Goal: Task Accomplishment & Management: Manage account settings

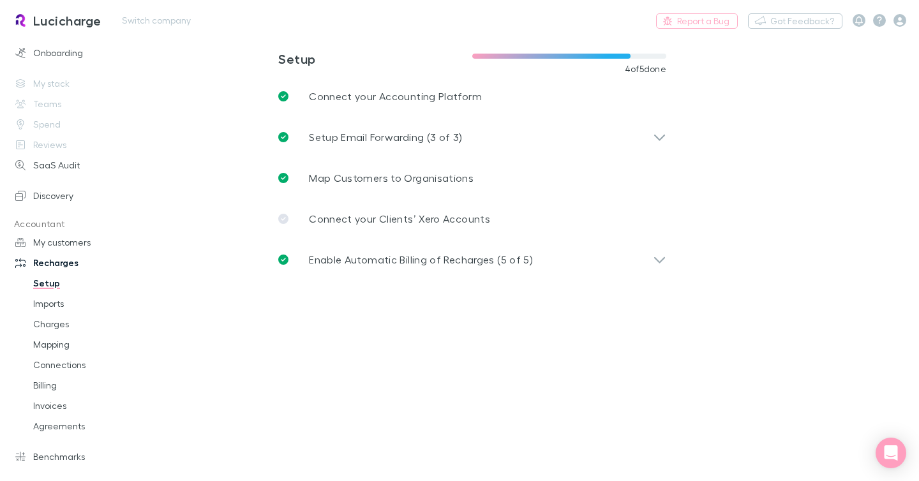
click at [135, 11] on div "Lucicharge Switch company Report a Bug Nothing Got Feedback?" at bounding box center [459, 20] width 919 height 41
click at [135, 17] on button "Switch company" at bounding box center [156, 20] width 84 height 15
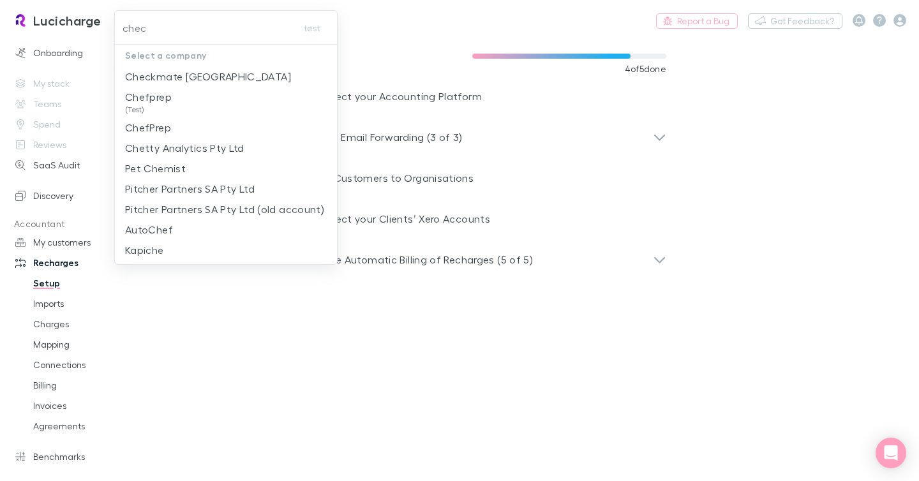
type input "check"
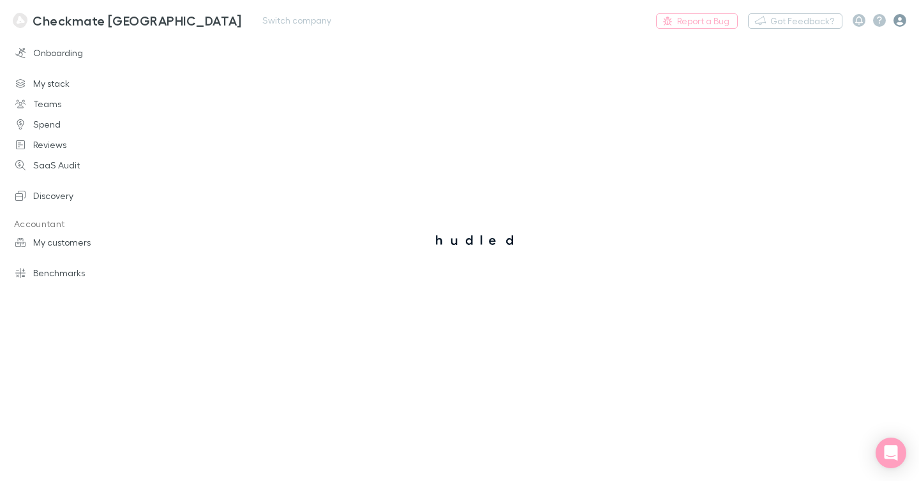
click at [904, 20] on icon "button" at bounding box center [900, 20] width 13 height 13
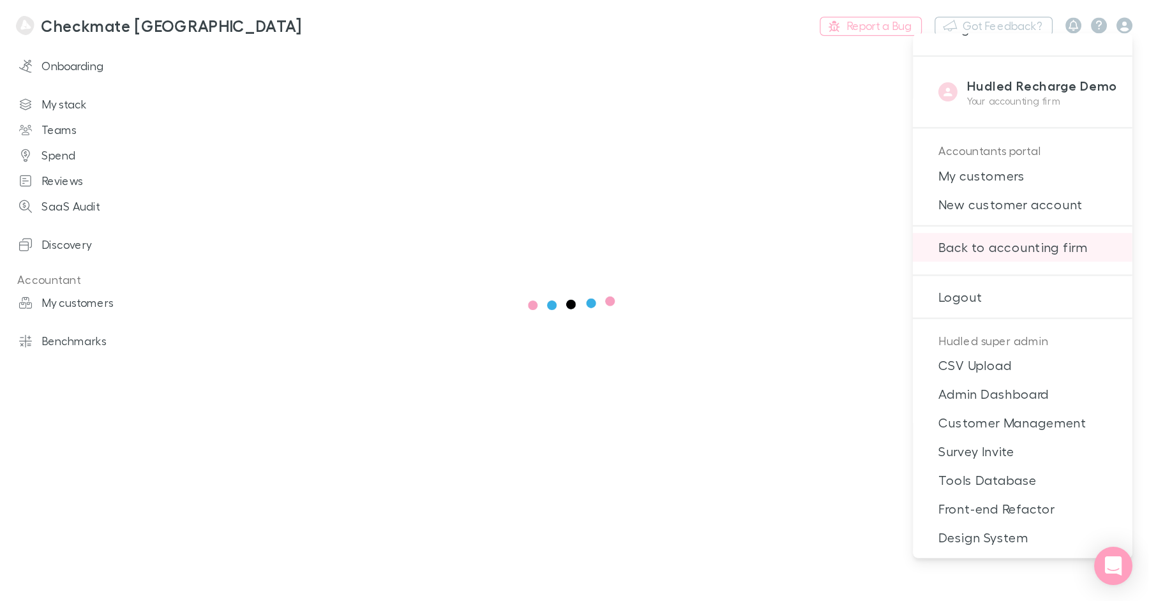
scroll to position [343, 0]
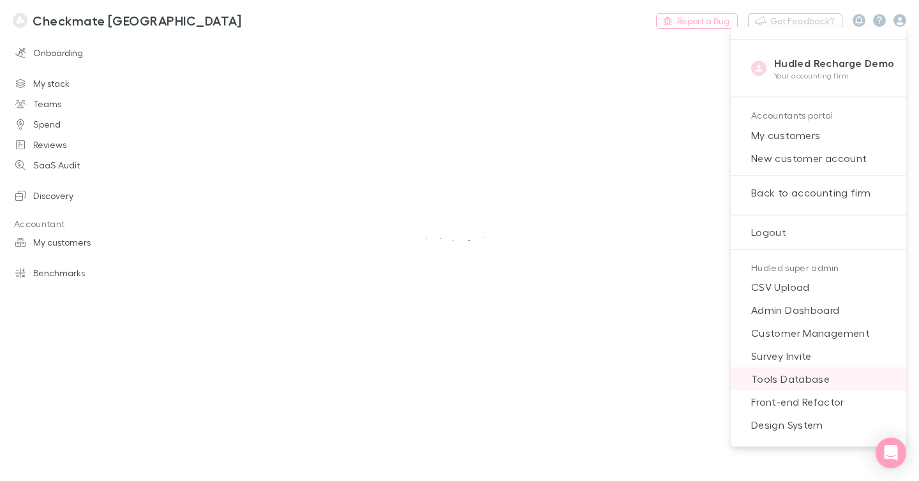
click at [813, 378] on span "Tools Database" at bounding box center [818, 379] width 155 height 15
select select "NONE"
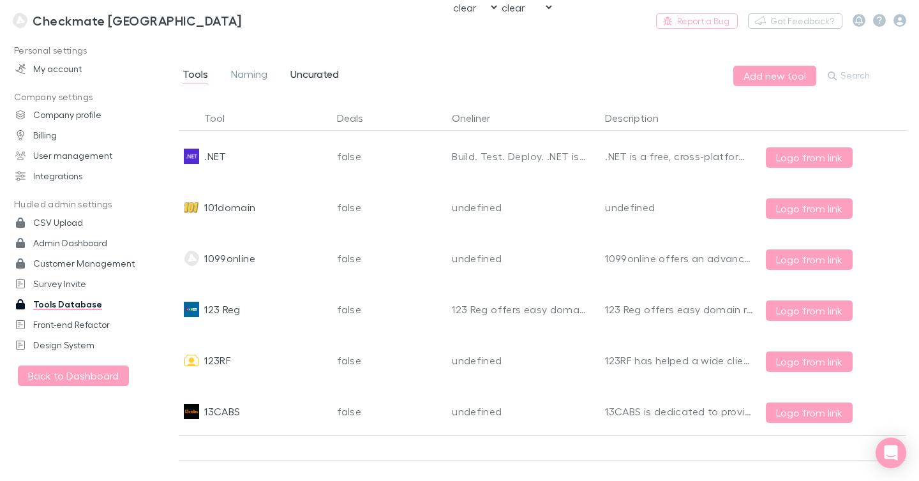
click at [328, 73] on span "Uncurated" at bounding box center [315, 76] width 49 height 17
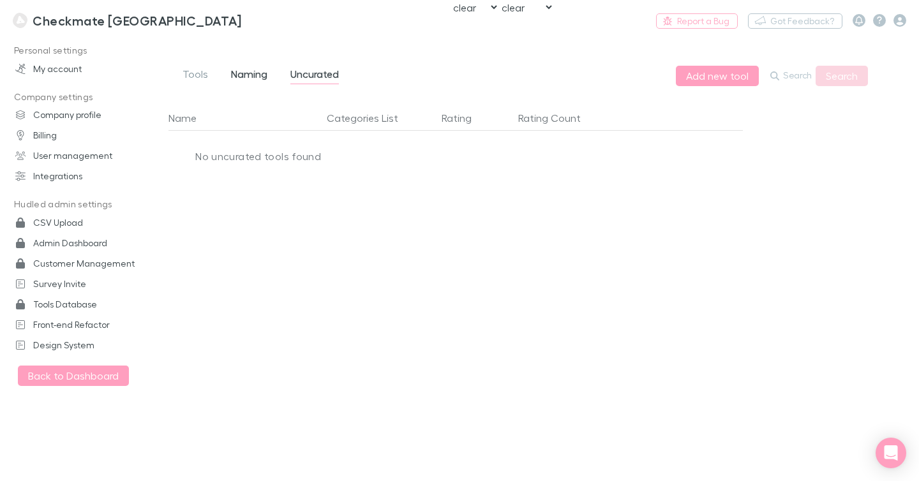
click at [259, 69] on span "Naming" at bounding box center [249, 76] width 36 height 17
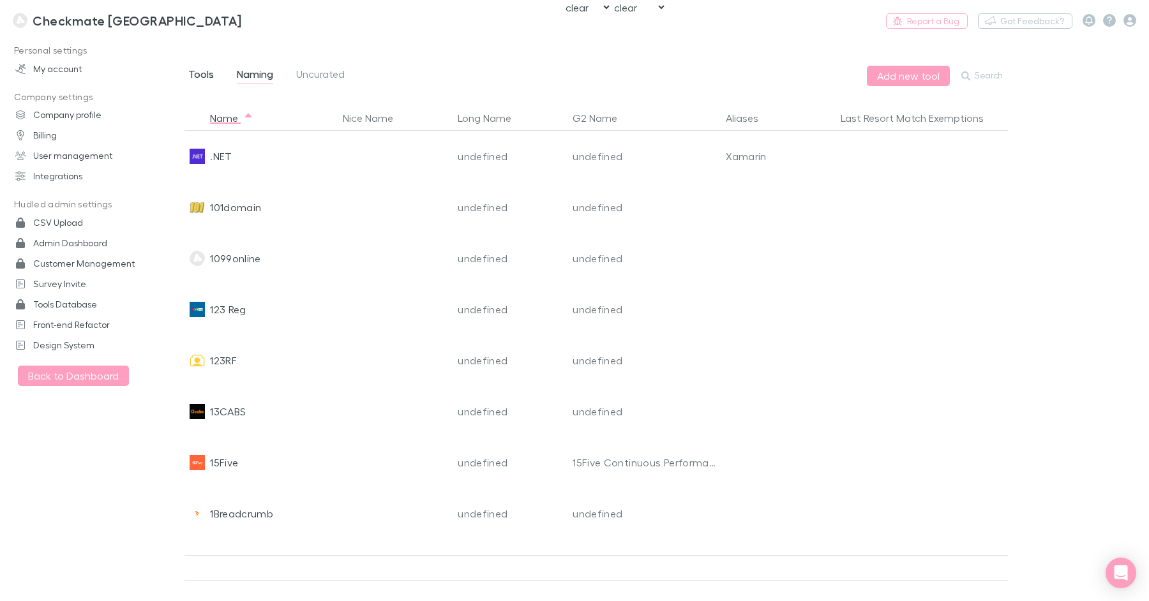
click at [203, 80] on span "Tools" at bounding box center [201, 76] width 26 height 17
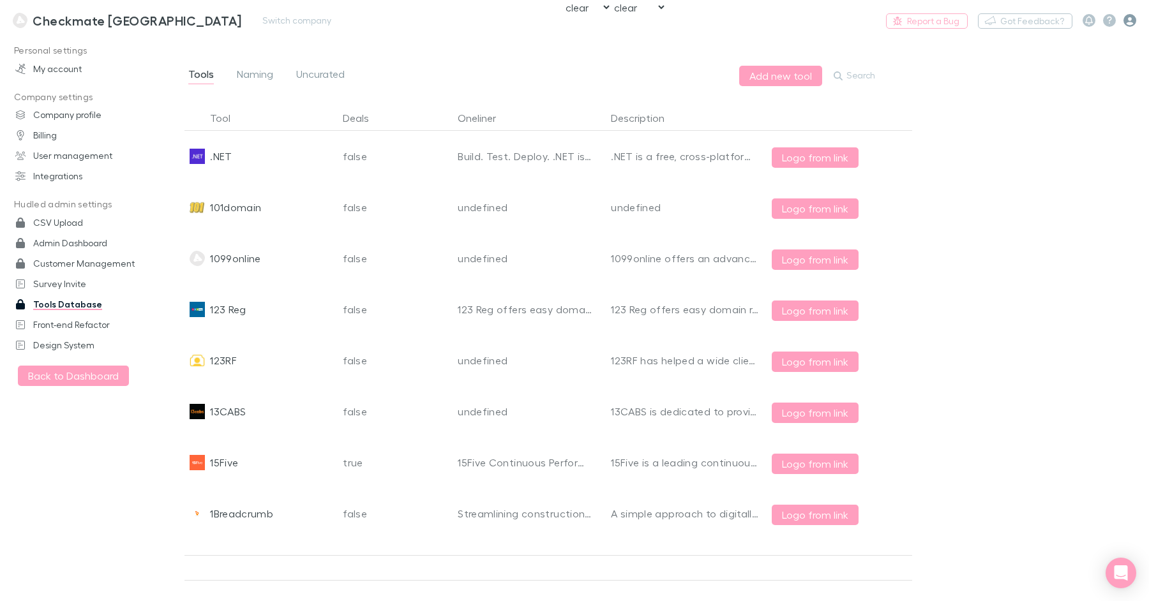
click at [919, 19] on icon "button" at bounding box center [1130, 20] width 13 height 13
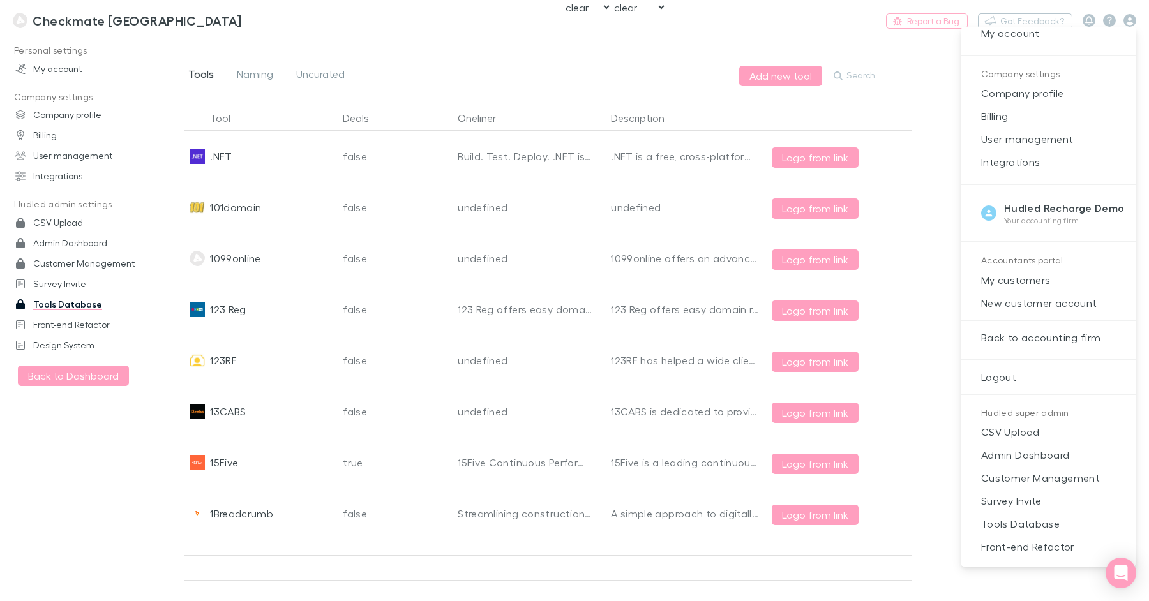
scroll to position [219, 0]
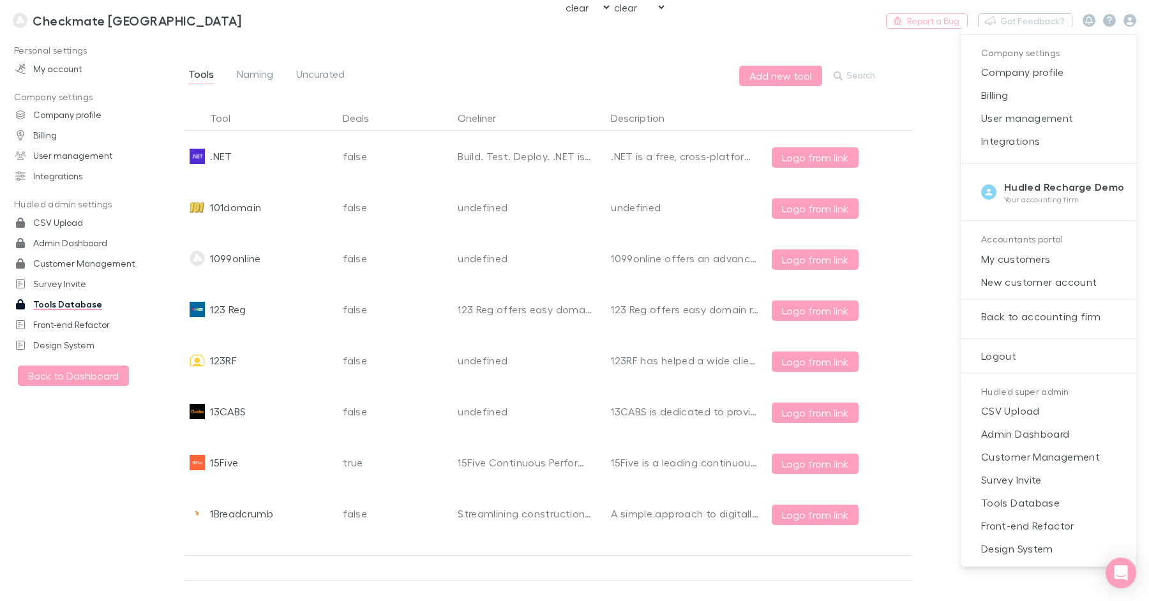
click at [84, 23] on div at bounding box center [574, 300] width 1149 height 601
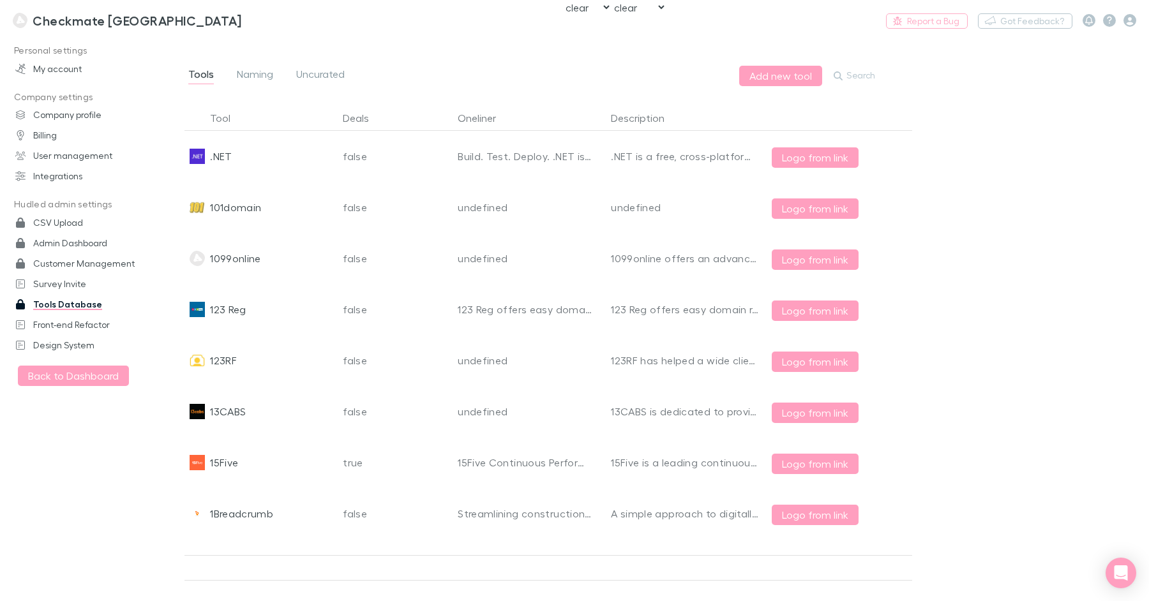
click at [87, 19] on div "Alex Millar Your role is accountant and admin . UserID mEC0tTJfsOMg4SluypbEaUzT…" at bounding box center [574, 300] width 1149 height 601
click at [93, 22] on h3 "Checkmate [GEOGRAPHIC_DATA]" at bounding box center [137, 20] width 209 height 15
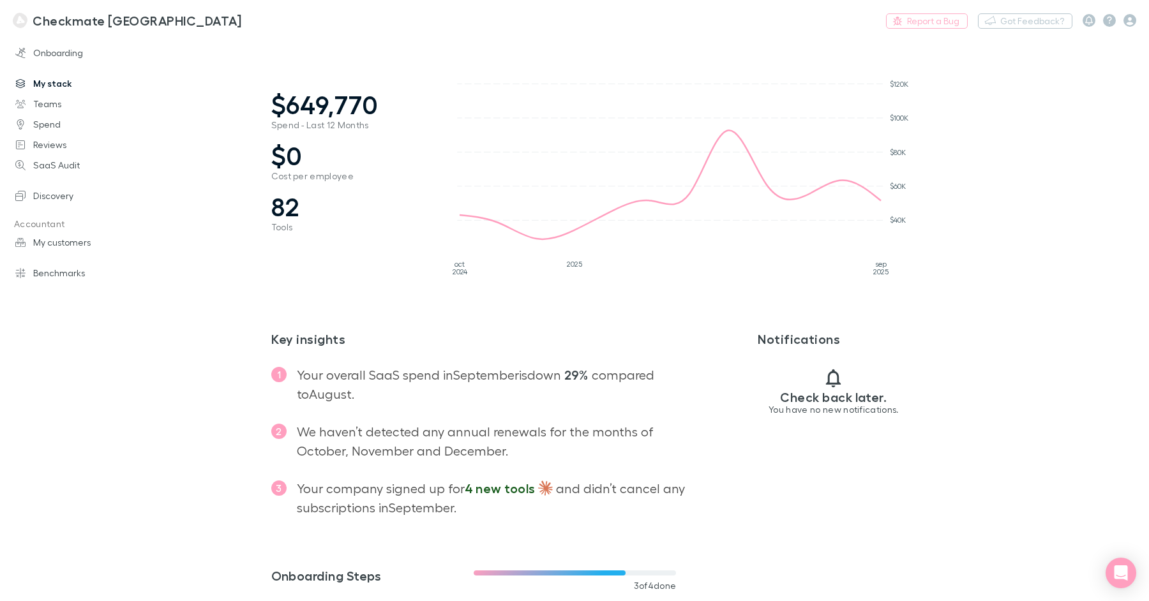
click at [59, 84] on link "My stack" at bounding box center [82, 83] width 159 height 20
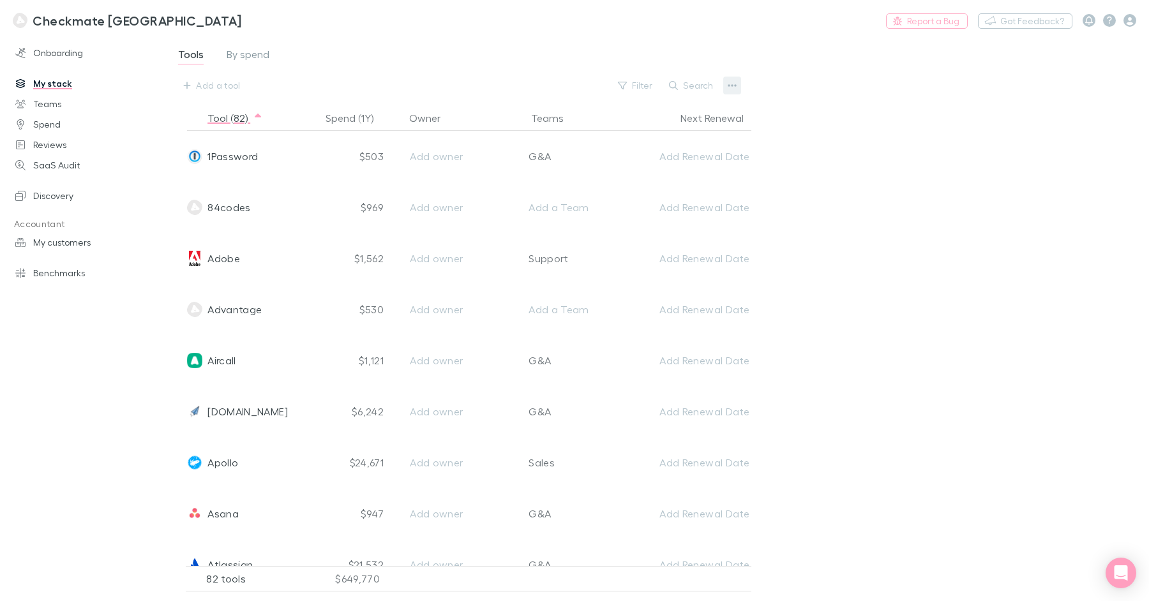
click at [734, 83] on icon "button" at bounding box center [732, 85] width 9 height 10
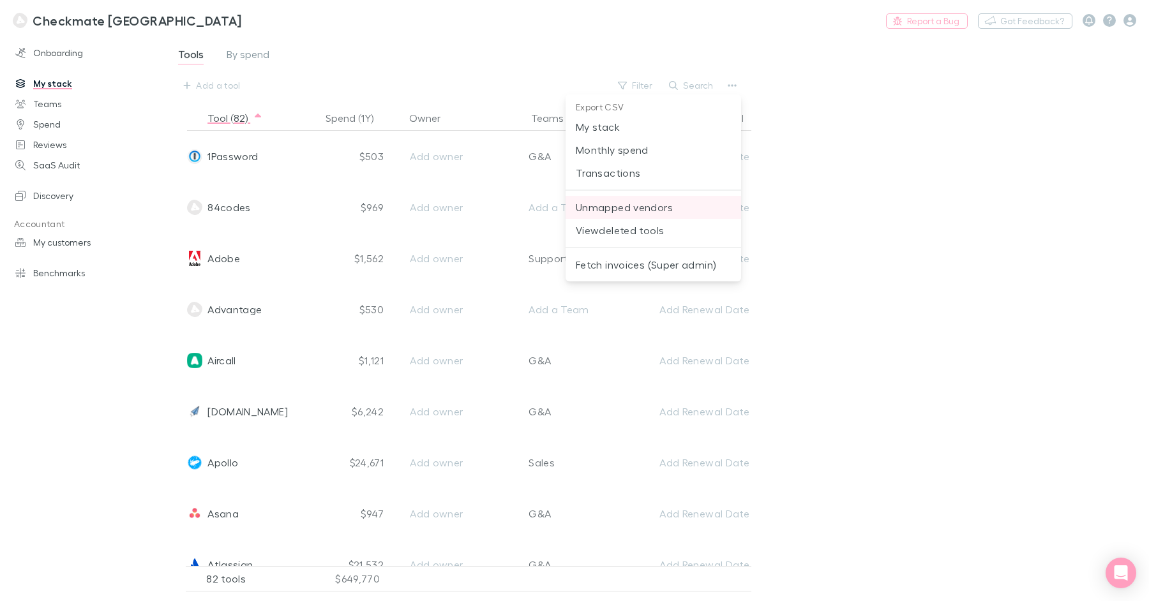
click at [682, 203] on span "Unmapped vendors" at bounding box center [653, 207] width 155 height 15
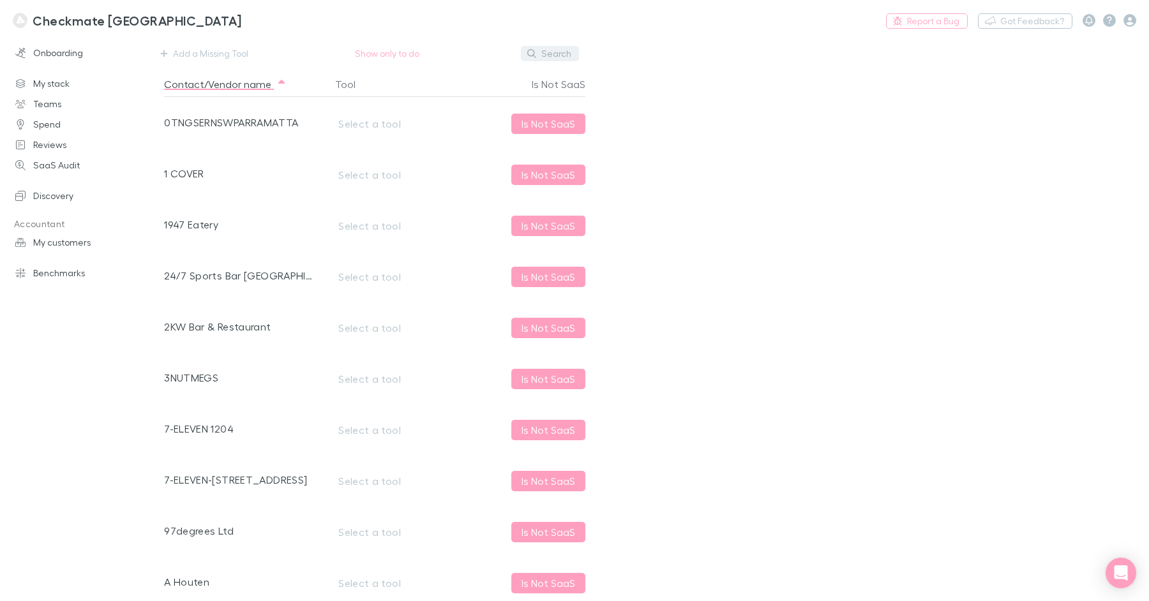
click at [564, 51] on button "Search" at bounding box center [550, 53] width 58 height 15
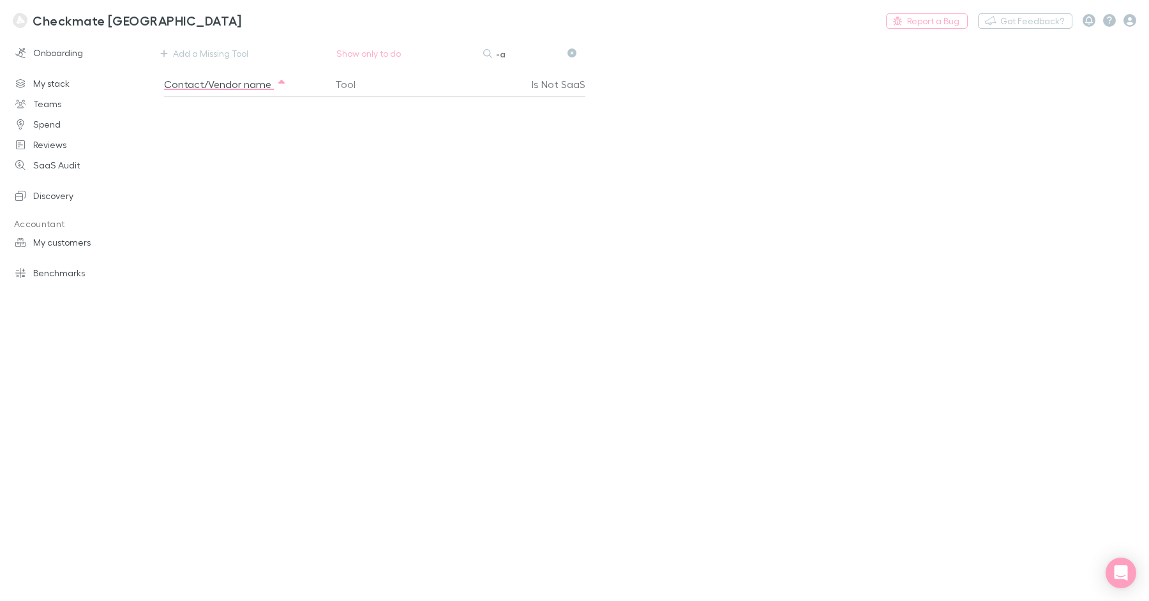
type input "-"
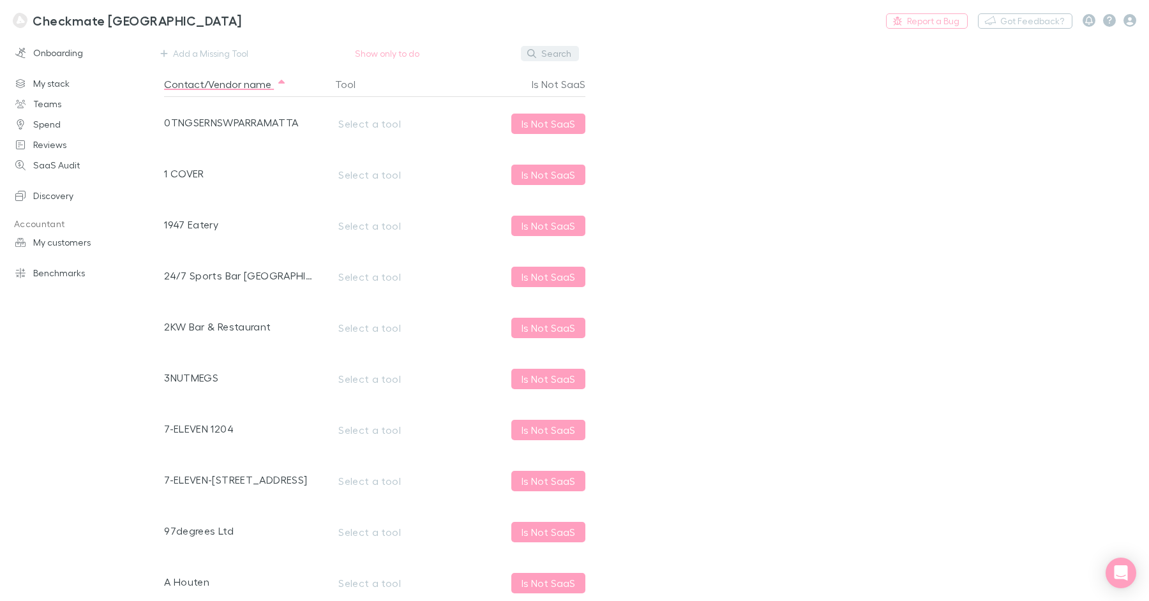
click at [556, 53] on button "Search" at bounding box center [550, 53] width 58 height 15
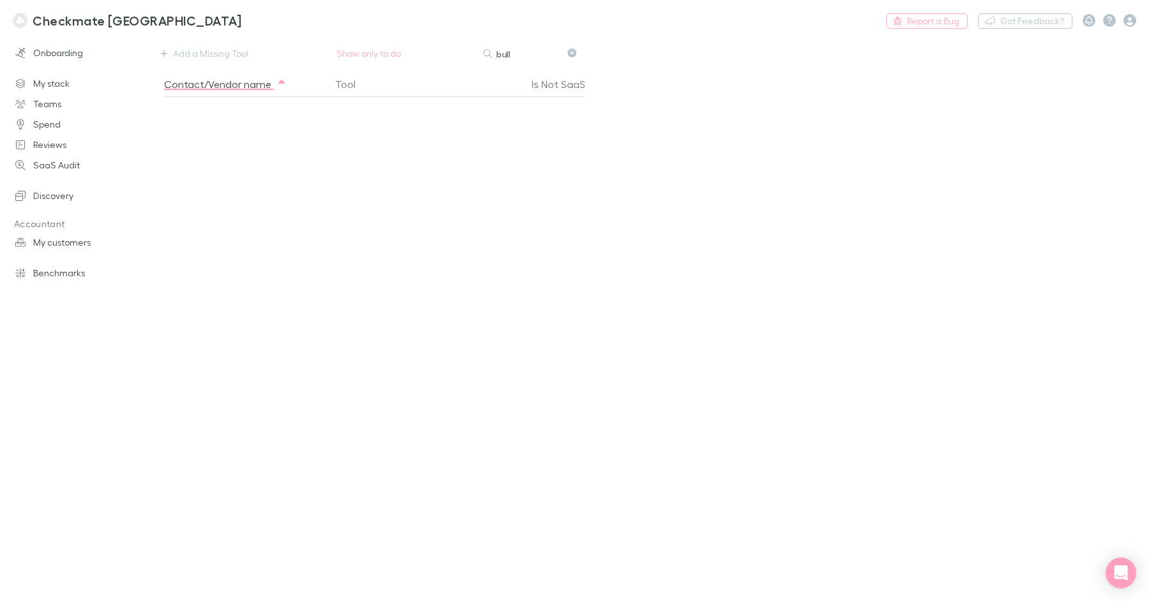
click at [503, 50] on input "bull" at bounding box center [528, 54] width 64 height 18
drag, startPoint x: 503, startPoint y: 50, endPoint x: 517, endPoint y: 47, distance: 15.0
click at [503, 50] on input "bull" at bounding box center [528, 54] width 64 height 18
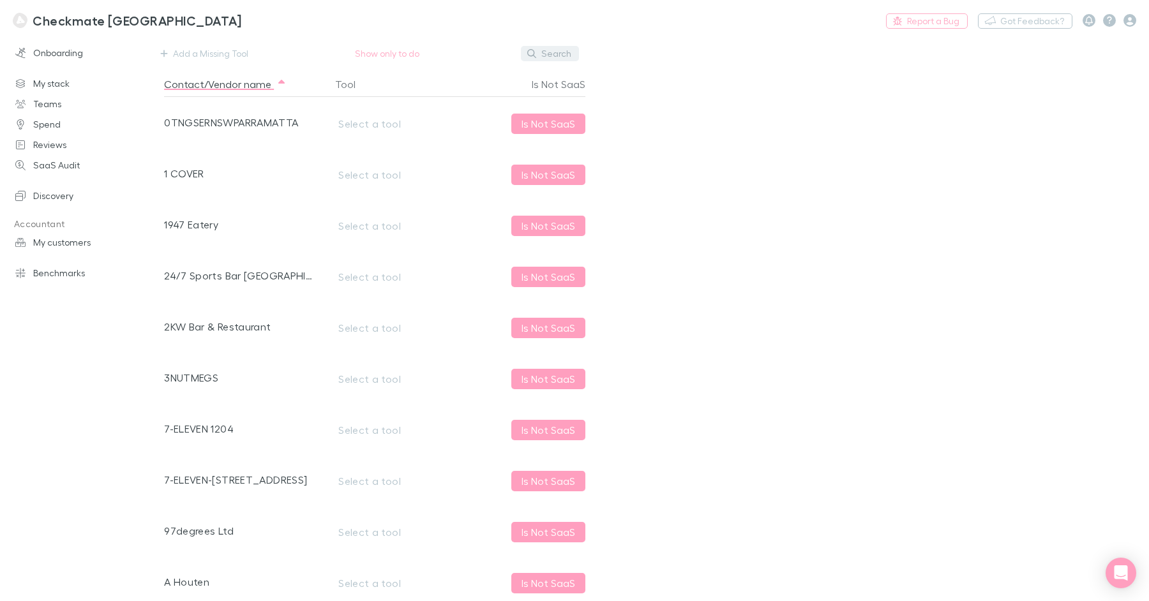
click at [557, 54] on button "Search" at bounding box center [550, 53] width 58 height 15
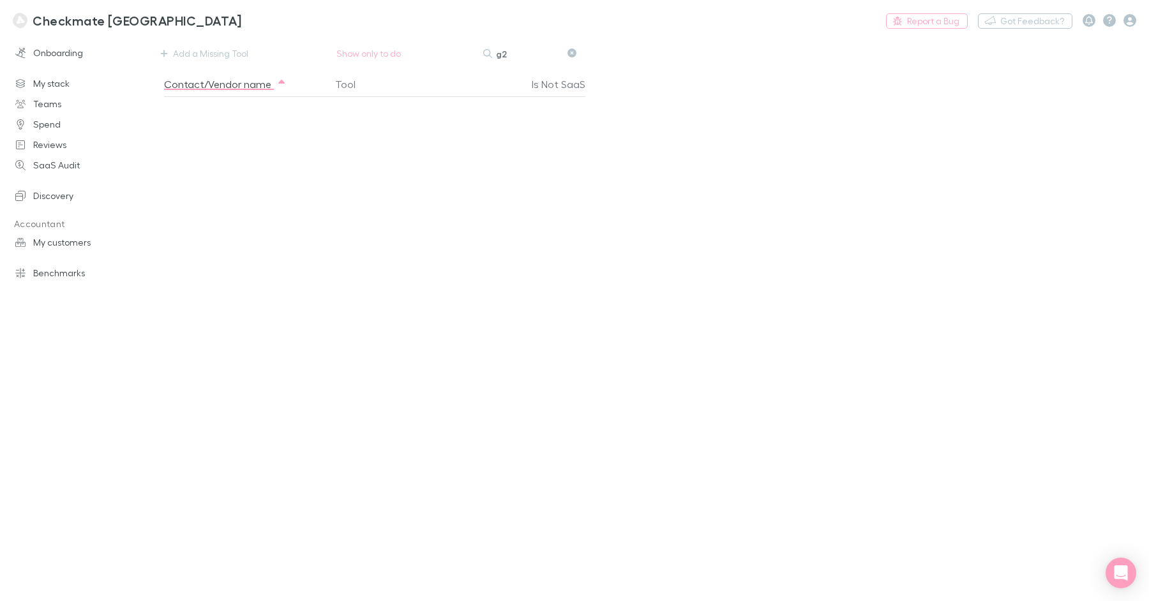
click at [513, 56] on input "g2" at bounding box center [528, 54] width 64 height 18
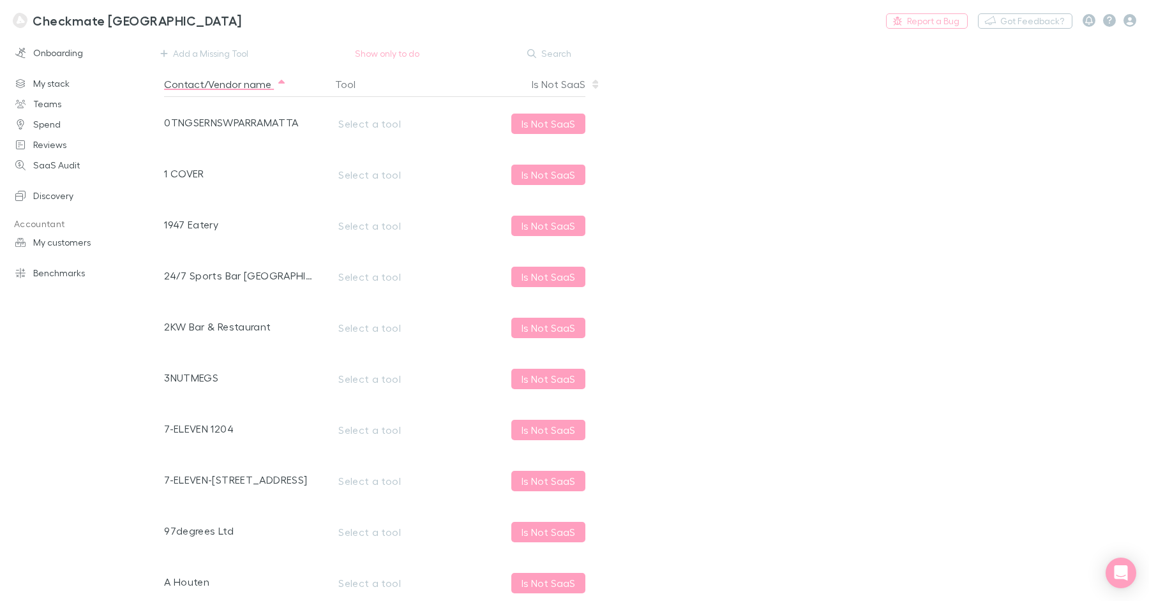
click at [270, 84] on button "Contact/Vendor name" at bounding box center [225, 85] width 123 height 26
click at [553, 50] on button "Search" at bounding box center [550, 53] width 58 height 15
click at [792, 54] on div "Nothing Add a Missing Tool Show only to do Search Contact/Vendor name Tool Is N…" at bounding box center [656, 319] width 985 height 566
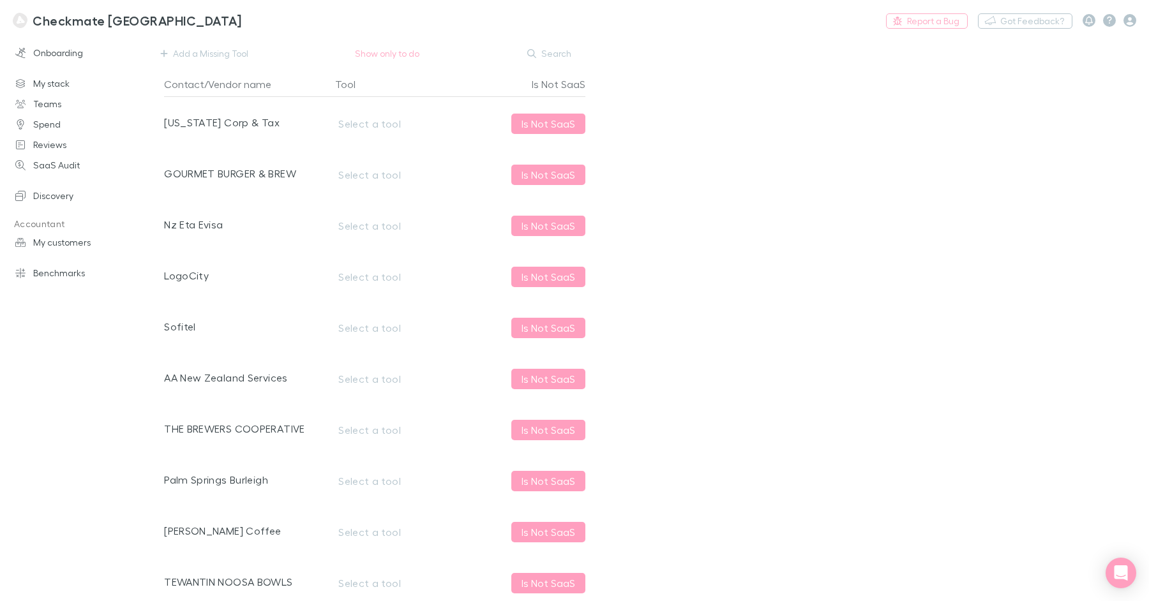
click at [535, 44] on div "Nothing Add a Missing Tool Show only to do Search Contact/Vendor name Tool Is N…" at bounding box center [656, 319] width 985 height 566
click at [536, 52] on icon "button" at bounding box center [531, 53] width 9 height 9
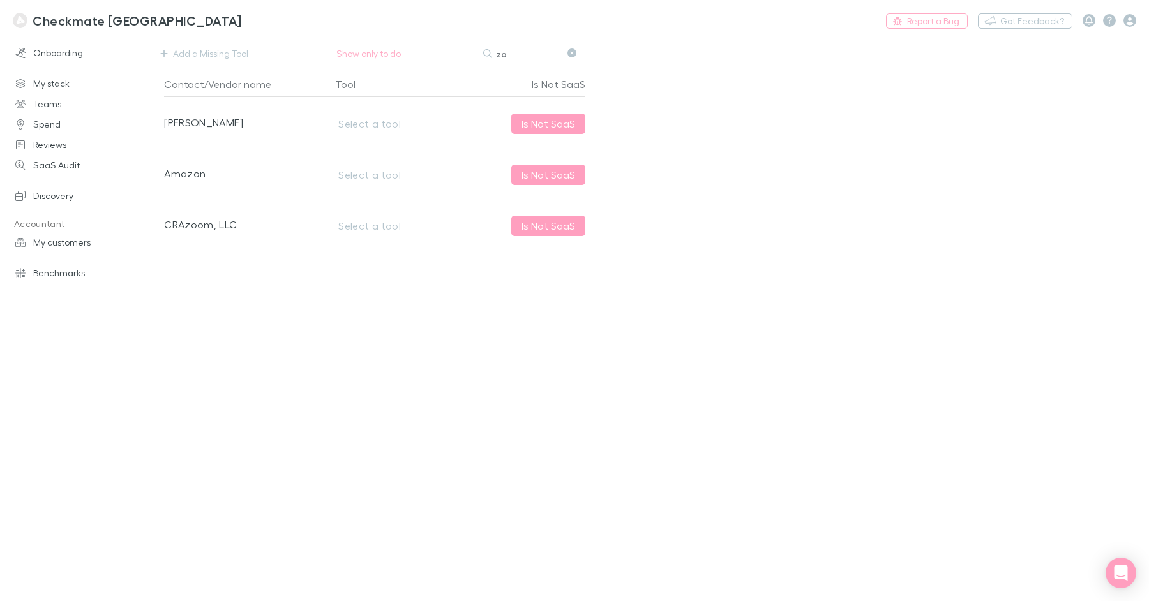
click at [516, 55] on input "zo" at bounding box center [528, 54] width 64 height 18
click at [522, 56] on input "mic" at bounding box center [528, 54] width 64 height 18
type input "rive"
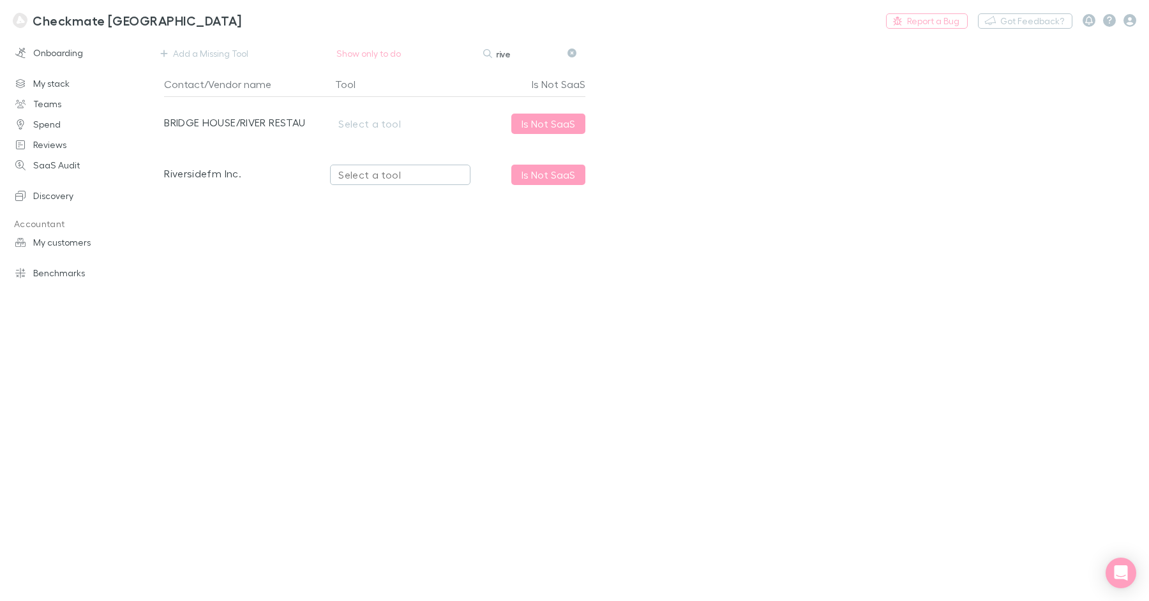
click at [363, 176] on div "Select a tool" at bounding box center [400, 174] width 124 height 15
click at [404, 283] on li "Riverside.fm" at bounding box center [442, 286] width 223 height 20
type input "Riverside.fm"
drag, startPoint x: 575, startPoint y: 52, endPoint x: 581, endPoint y: 0, distance: 52.1
click at [575, 52] on icon at bounding box center [572, 53] width 9 height 9
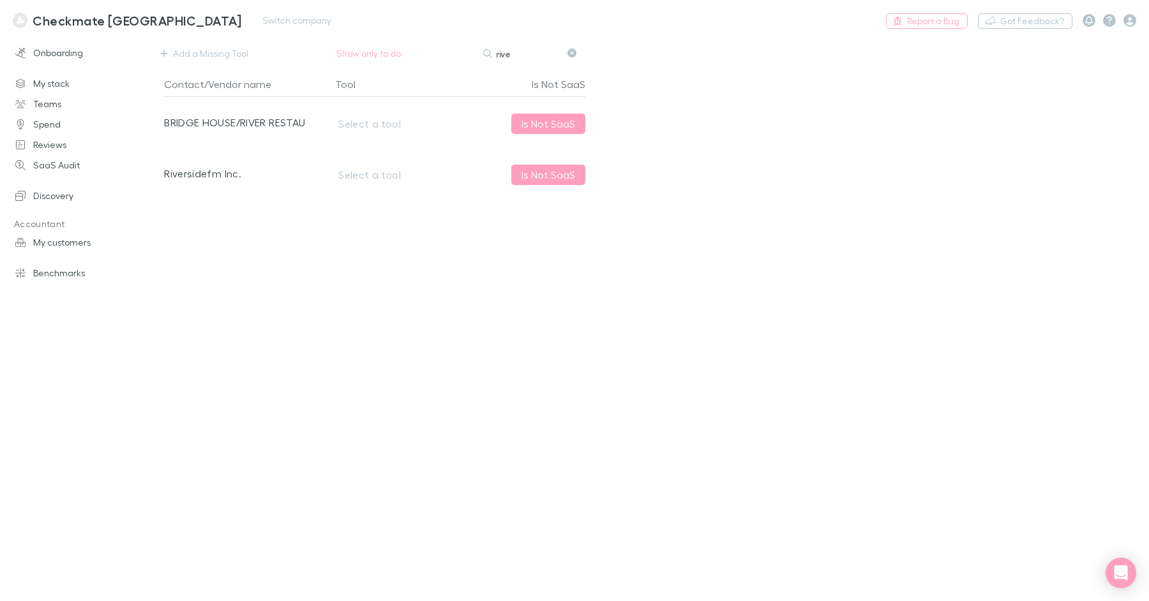
click at [770, 158] on div "Nothing Add a Missing Tool Show only to do Search rive Contact/Vendor name Tool…" at bounding box center [656, 319] width 985 height 566
click at [524, 54] on button "Search" at bounding box center [503, 54] width 41 height 1
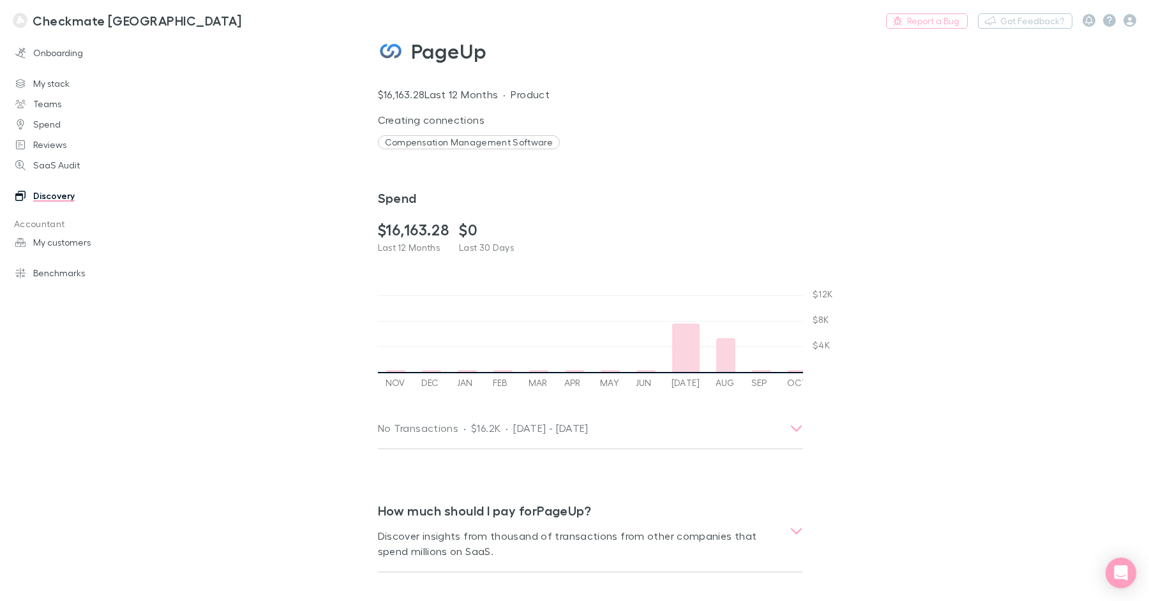
scroll to position [0, 3]
click at [47, 87] on link "My stack" at bounding box center [82, 83] width 159 height 20
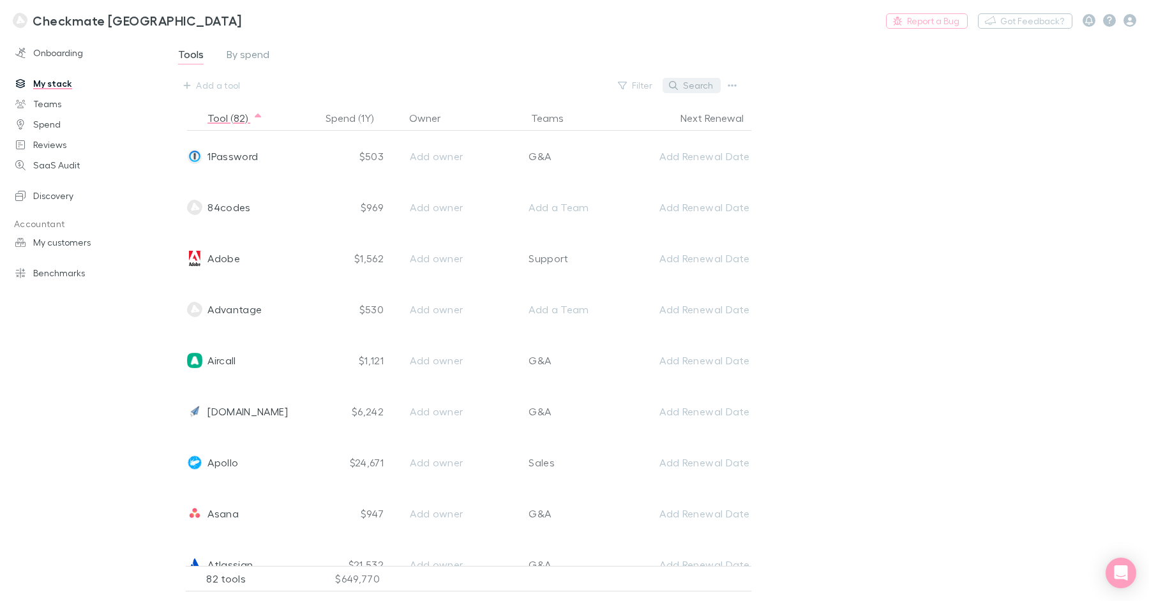
click at [701, 82] on button "Search" at bounding box center [692, 85] width 58 height 15
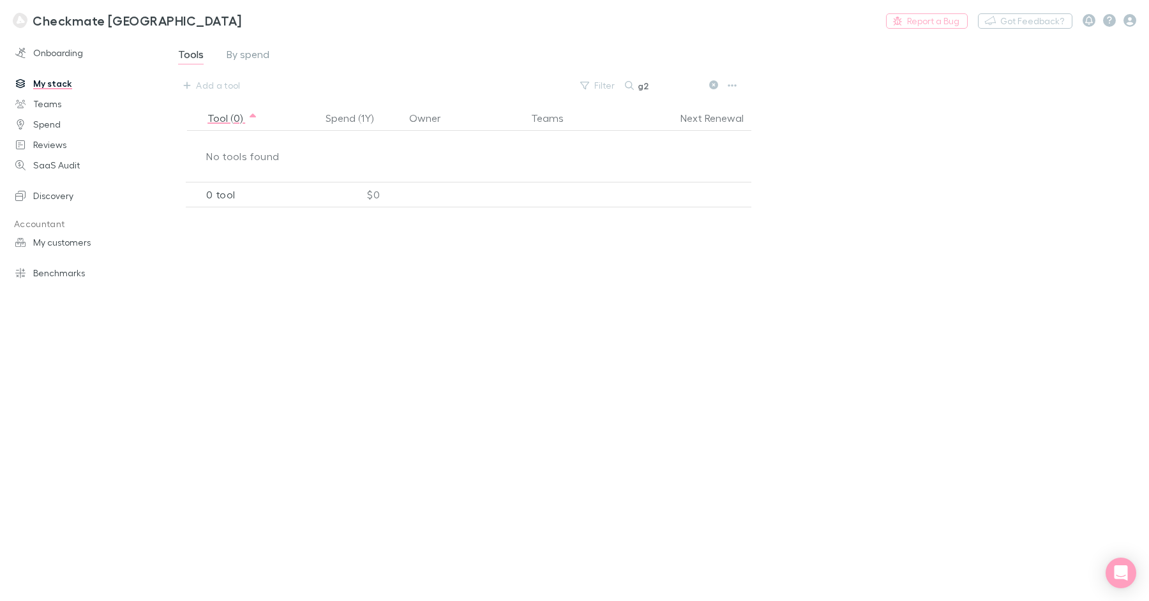
type input "g"
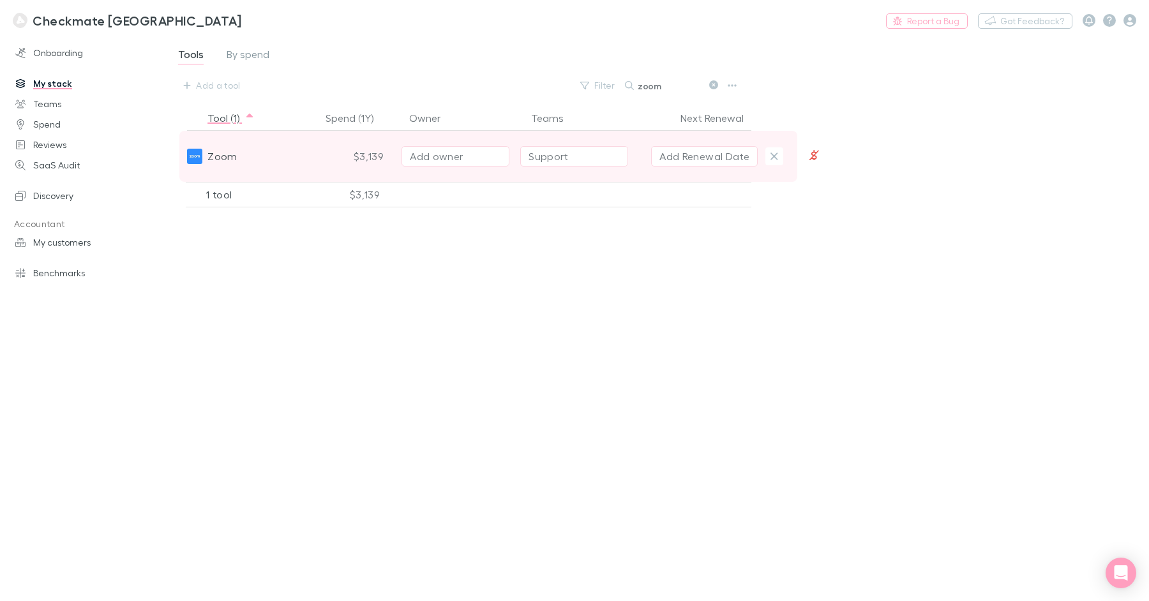
type input "zoom"
click at [304, 153] on div "Zoom" at bounding box center [251, 156] width 129 height 51
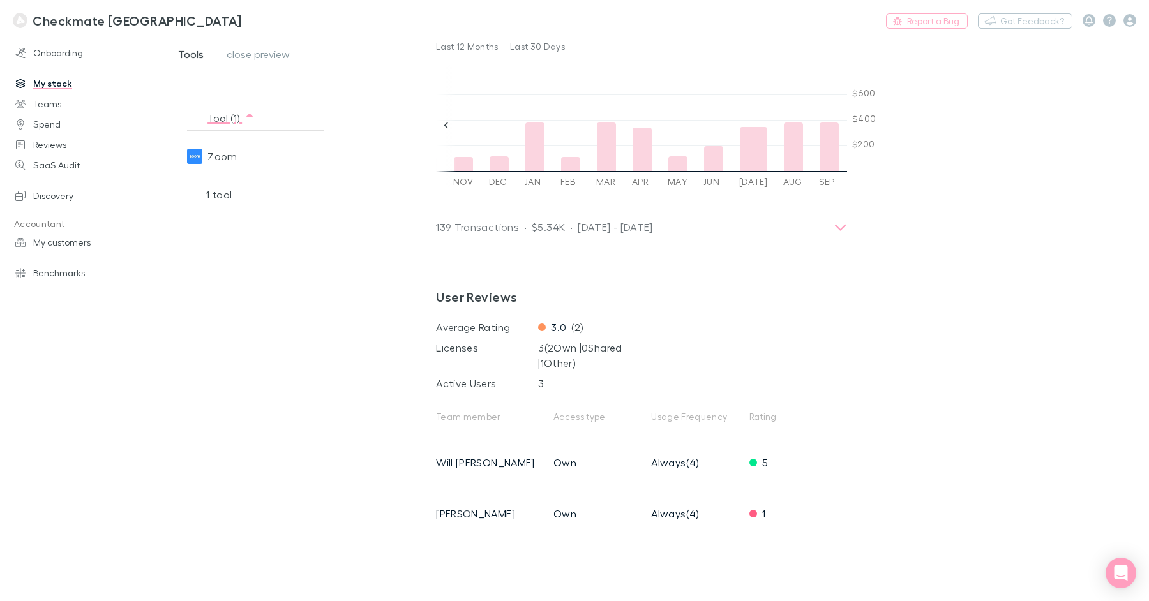
scroll to position [333, 0]
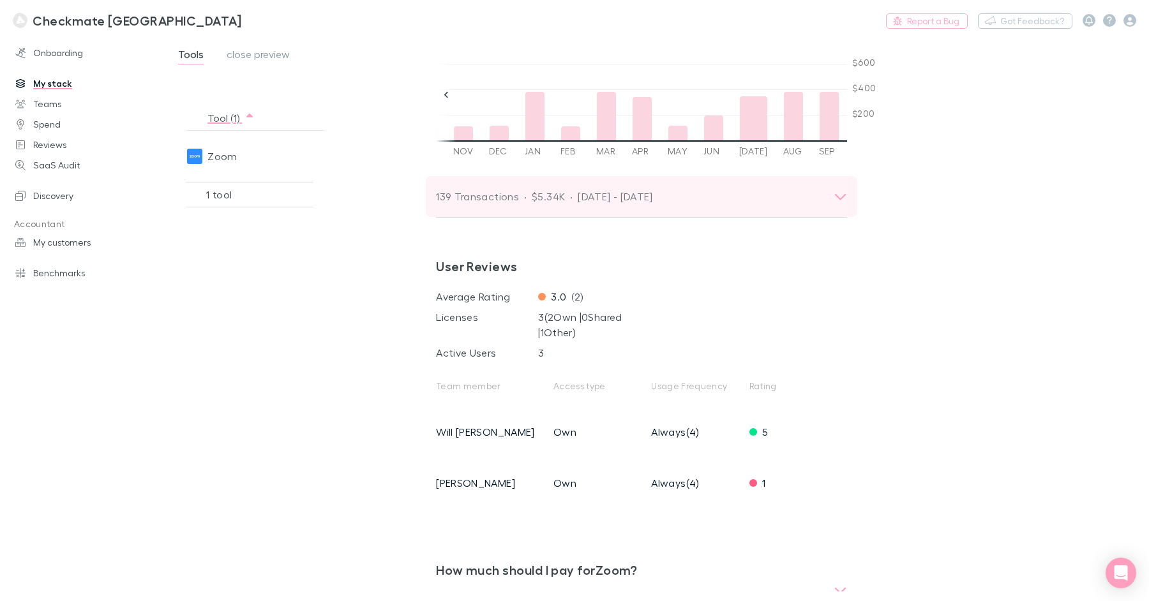
click at [725, 192] on div "139 Transactions · $5.34K · Sep 2022 - Sep 2025" at bounding box center [630, 197] width 388 height 18
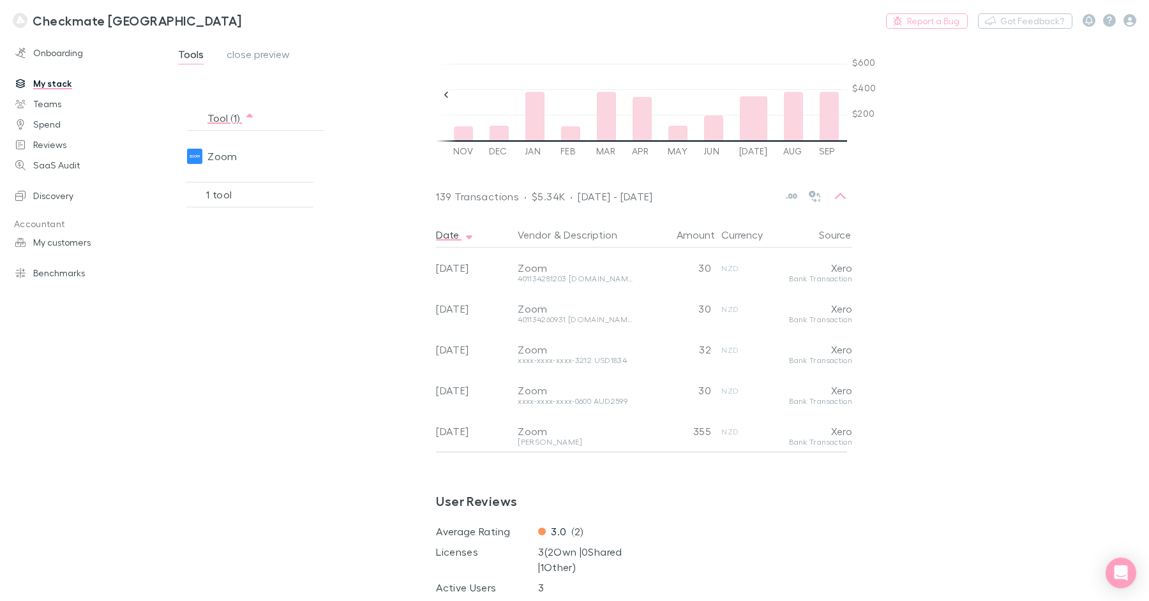
click at [264, 50] on span "close preview" at bounding box center [258, 56] width 63 height 17
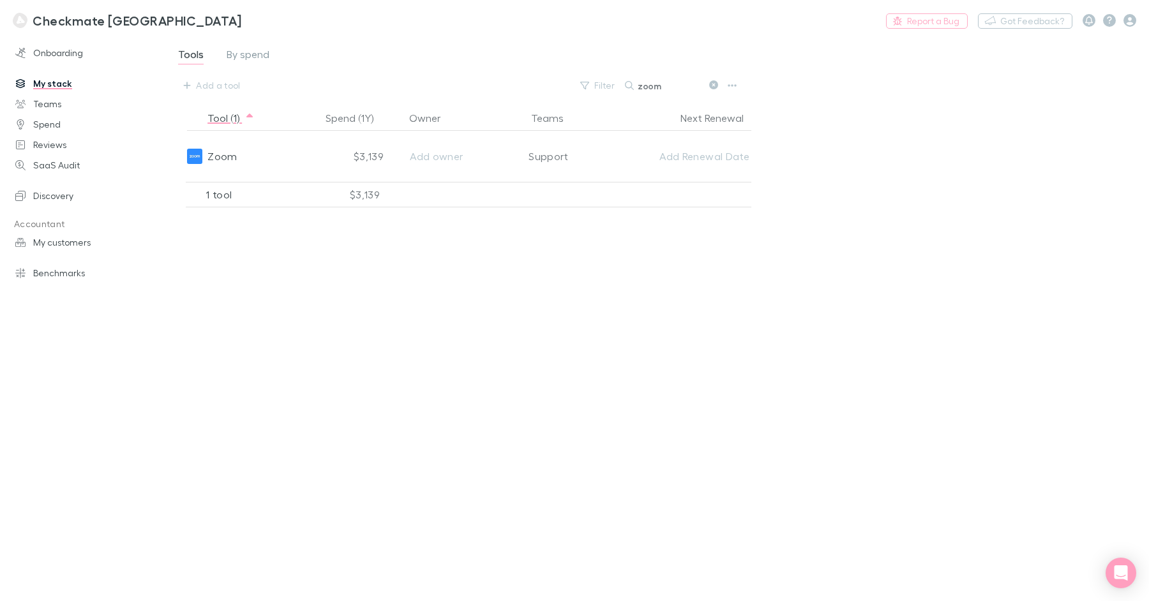
click at [676, 85] on input "zoom" at bounding box center [670, 86] width 64 height 18
type input "riv"
click at [708, 84] on button at bounding box center [713, 86] width 15 height 12
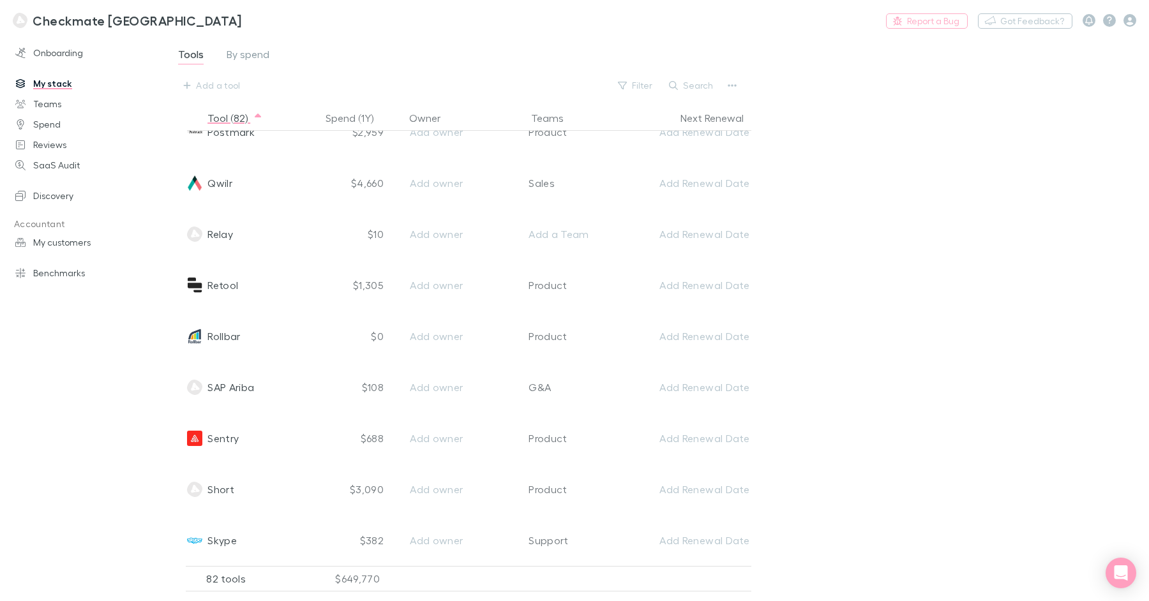
scroll to position [3175, 0]
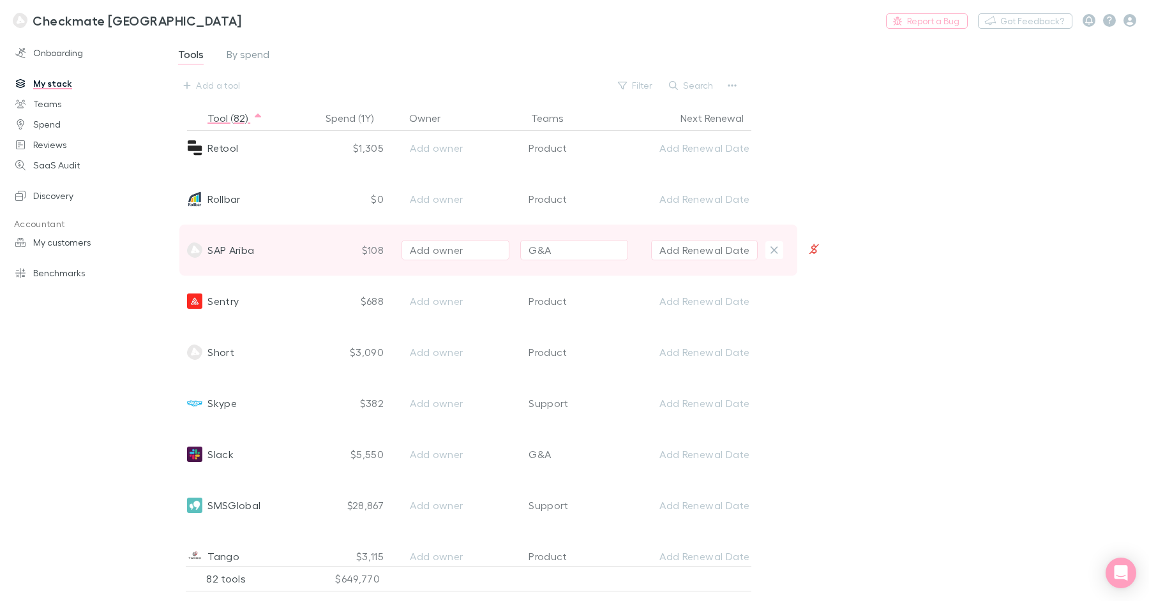
click at [288, 251] on div "SAP Ariba" at bounding box center [251, 250] width 129 height 51
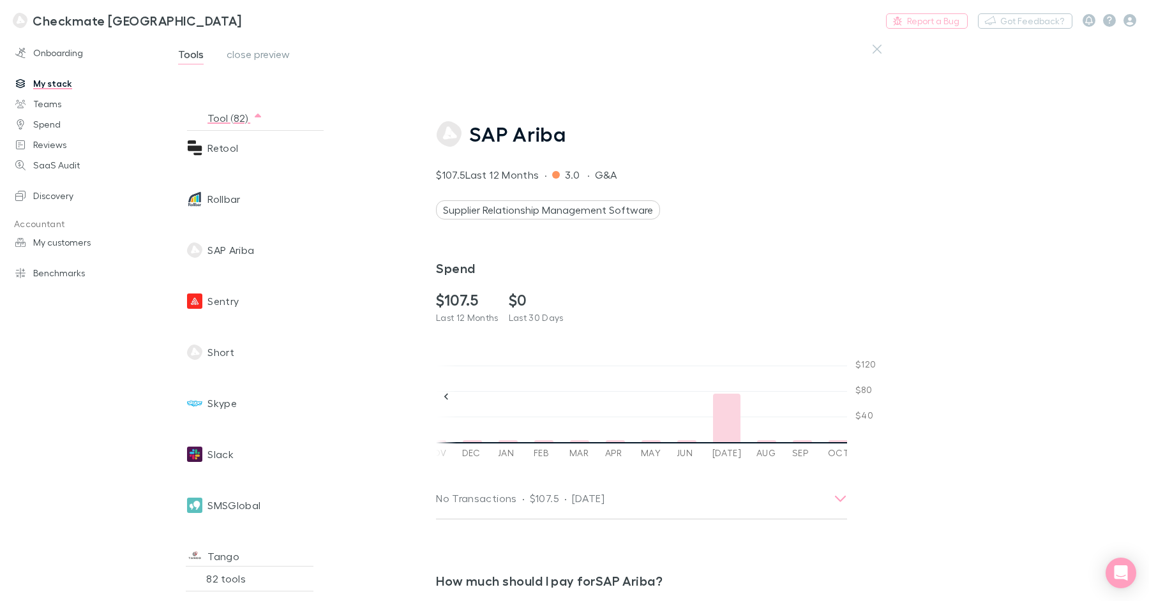
scroll to position [90, 0]
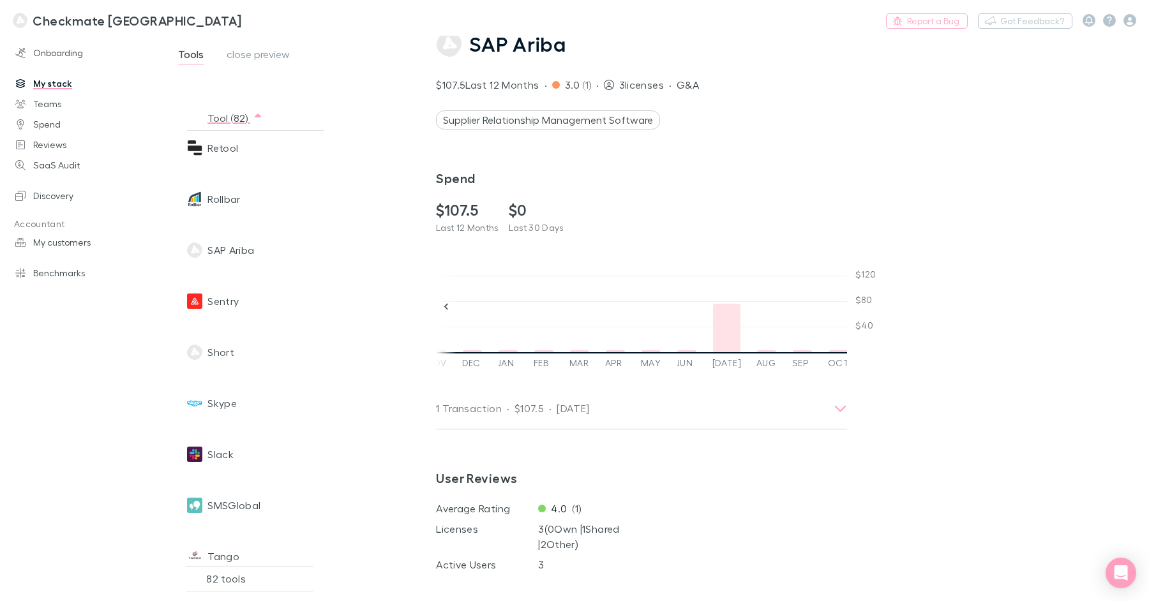
click at [722, 345] on div at bounding box center [726, 328] width 27 height 49
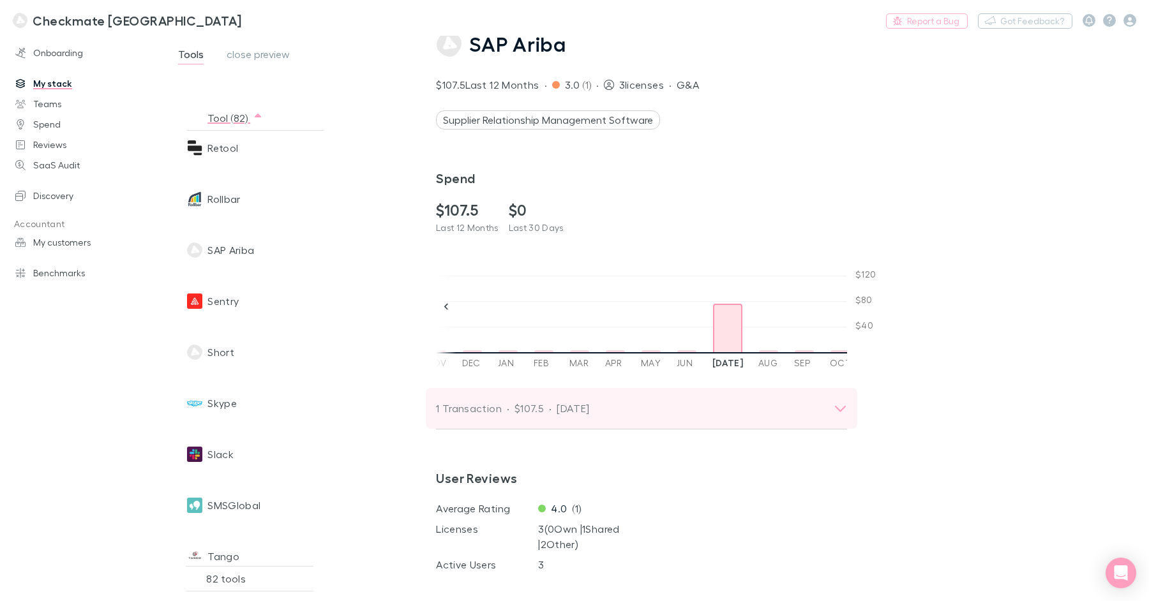
click at [682, 406] on div "1 Transaction · $107.5 · July 2025" at bounding box center [630, 409] width 388 height 18
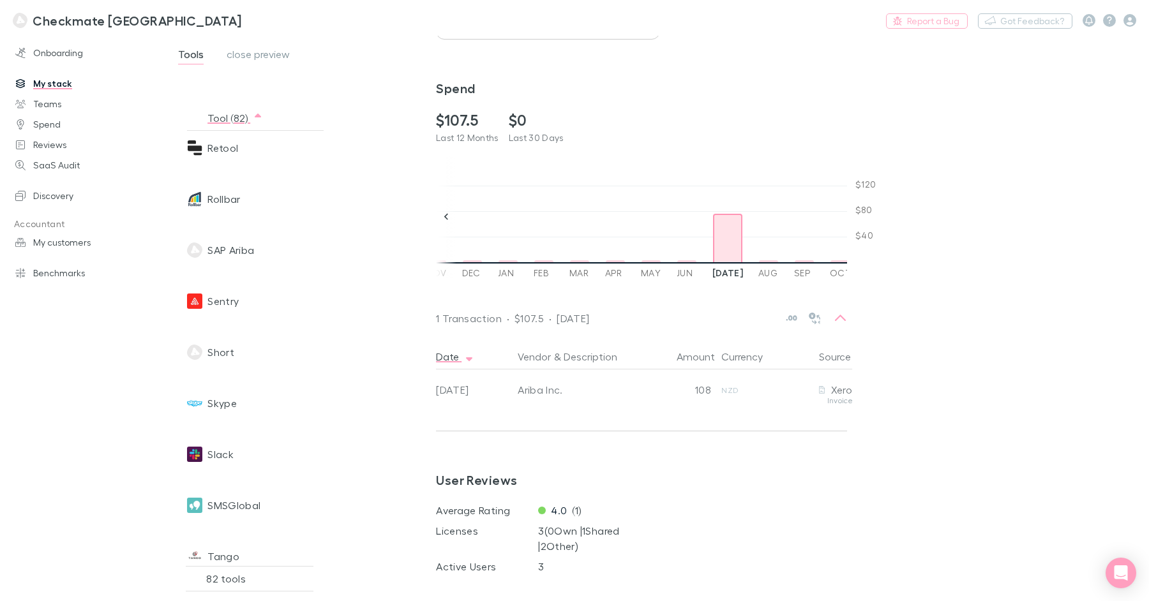
scroll to position [0, 0]
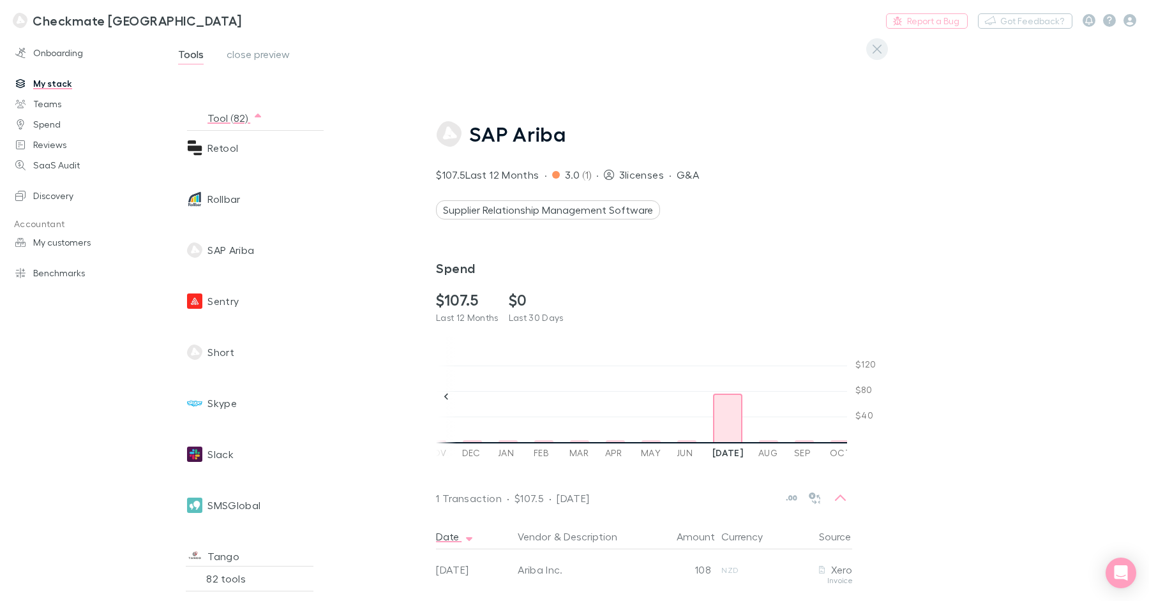
click at [880, 51] on icon "button" at bounding box center [877, 49] width 9 height 9
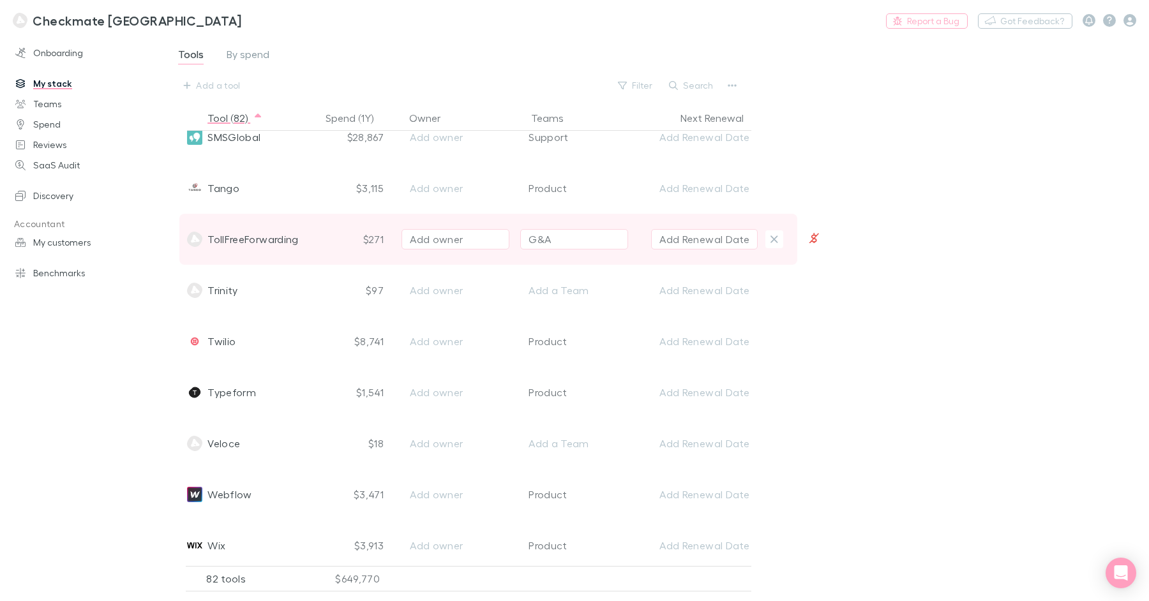
scroll to position [3558, 0]
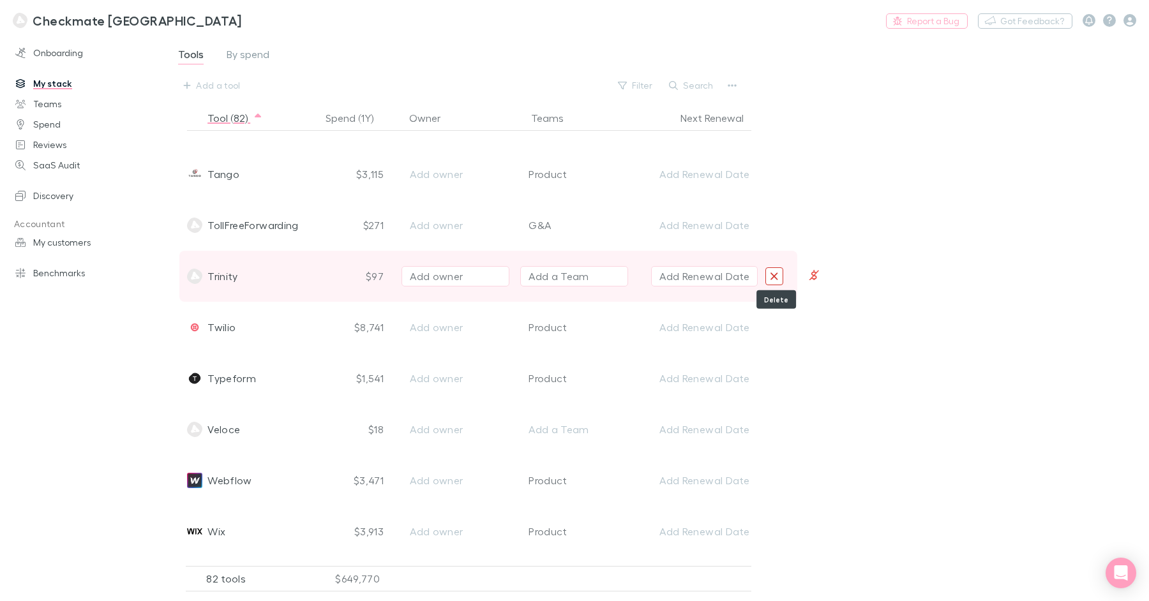
click at [779, 280] on button "Delete" at bounding box center [775, 277] width 18 height 18
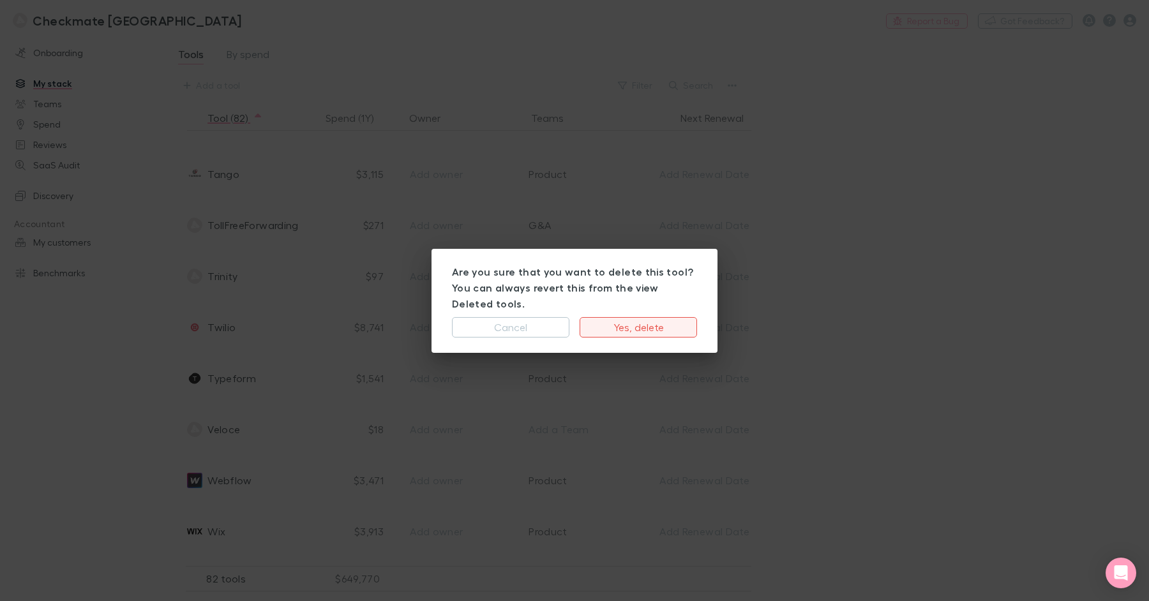
click at [673, 323] on button "Yes, delete" at bounding box center [638, 327] width 117 height 20
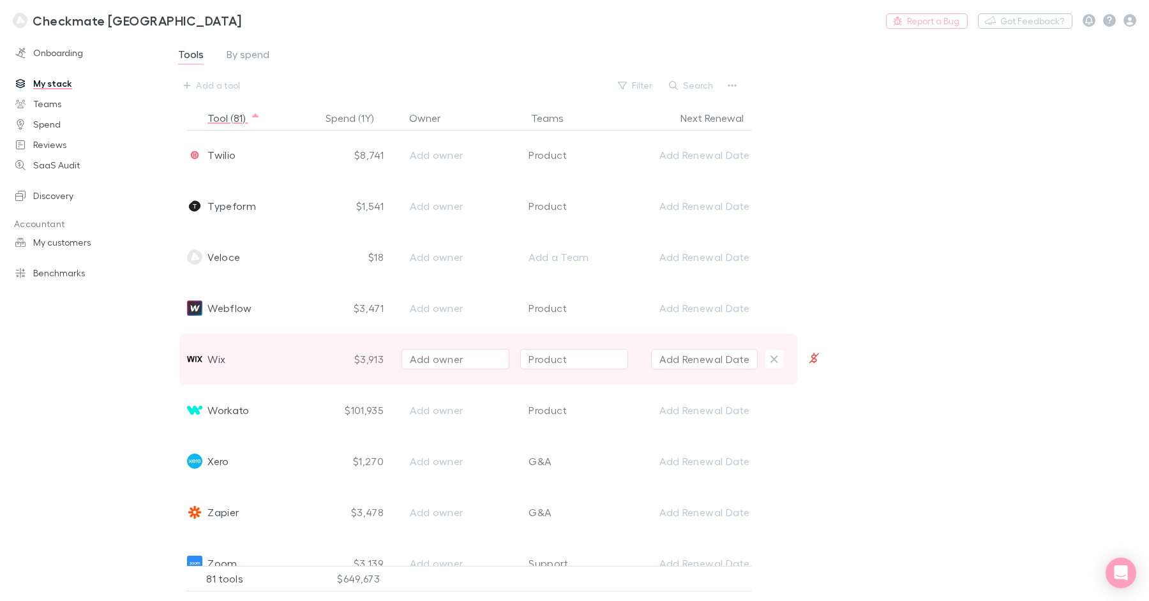
scroll to position [3702, 0]
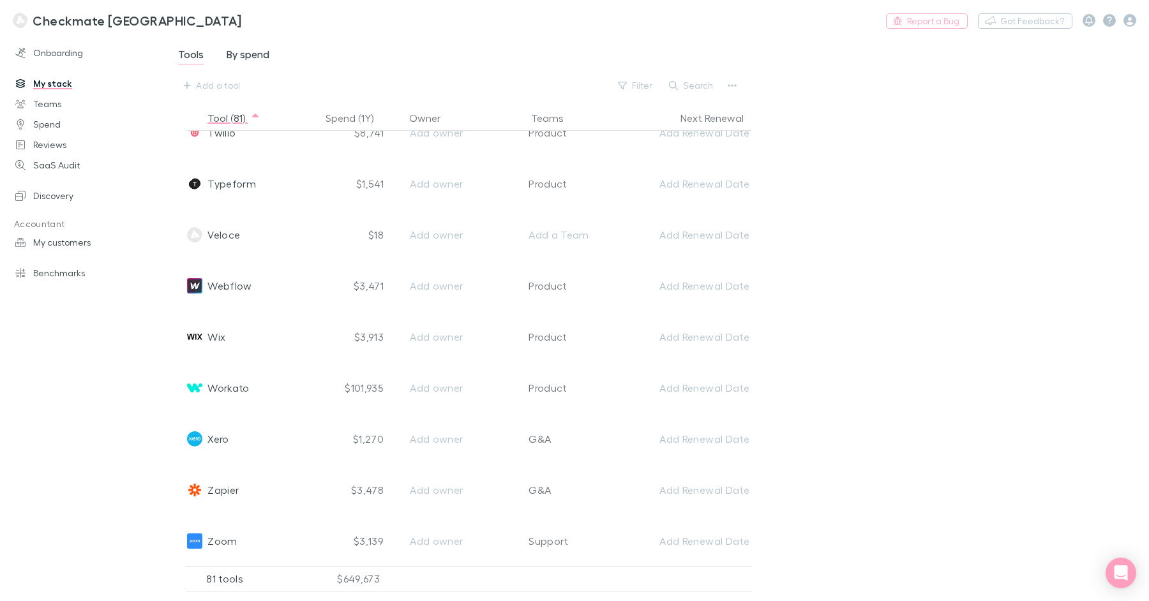
click at [259, 56] on span "By spend" at bounding box center [248, 56] width 43 height 17
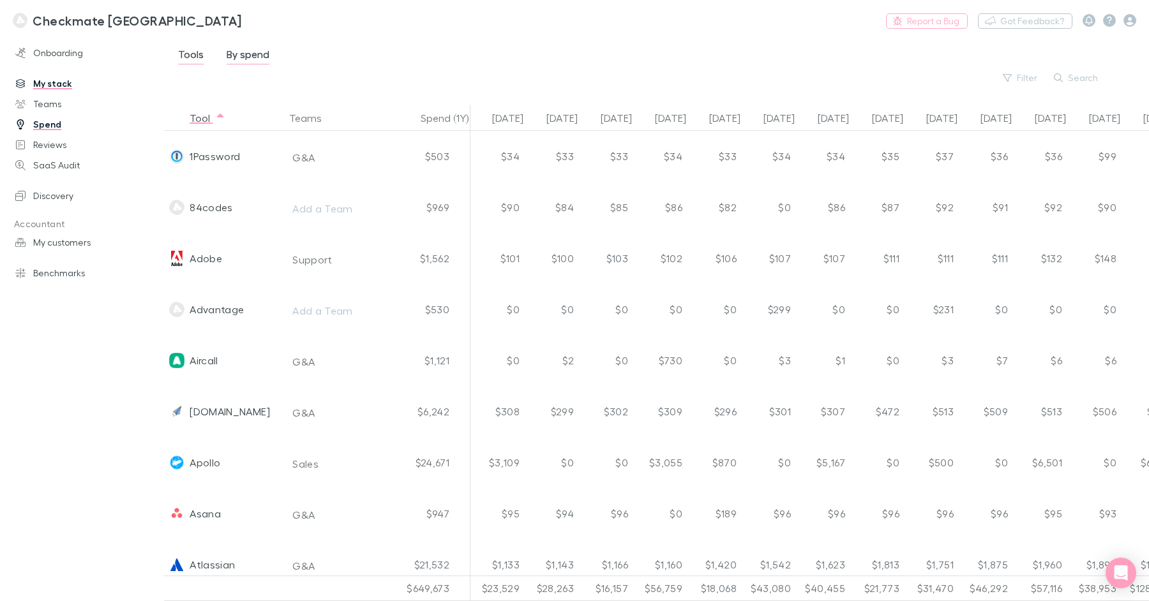
scroll to position [0, 351]
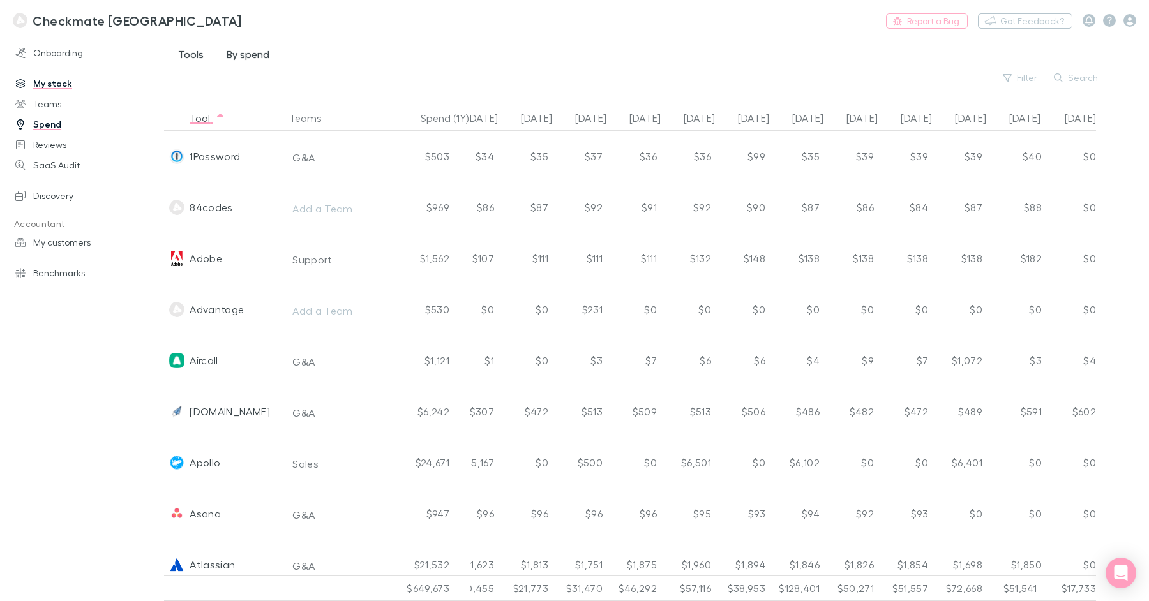
click at [195, 54] on span "Tools" at bounding box center [191, 56] width 26 height 17
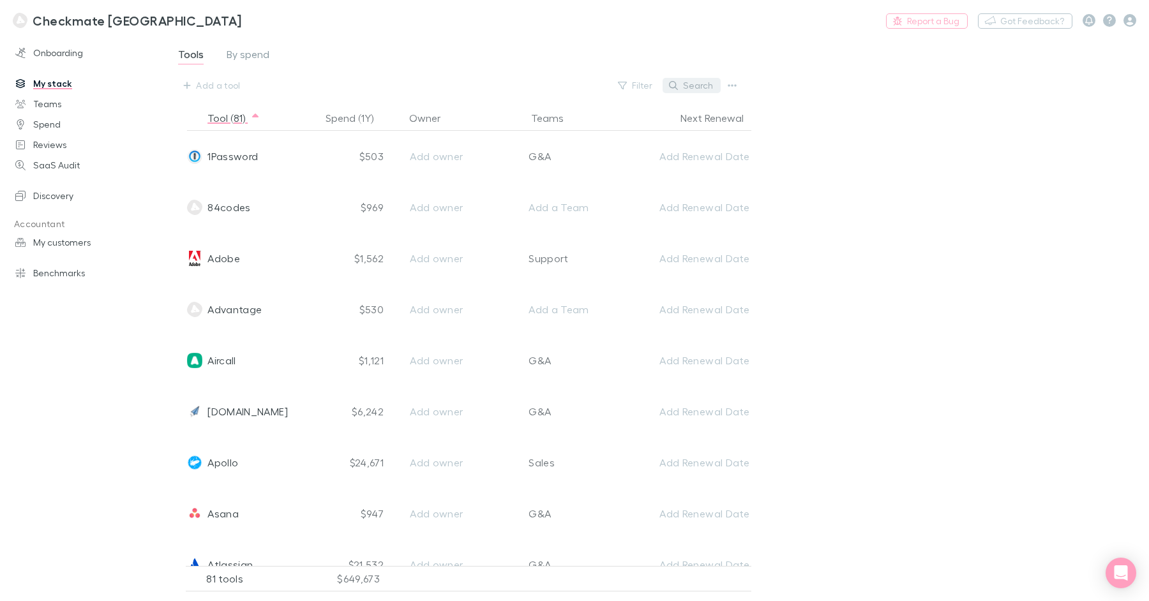
click at [690, 83] on button "Search" at bounding box center [692, 85] width 58 height 15
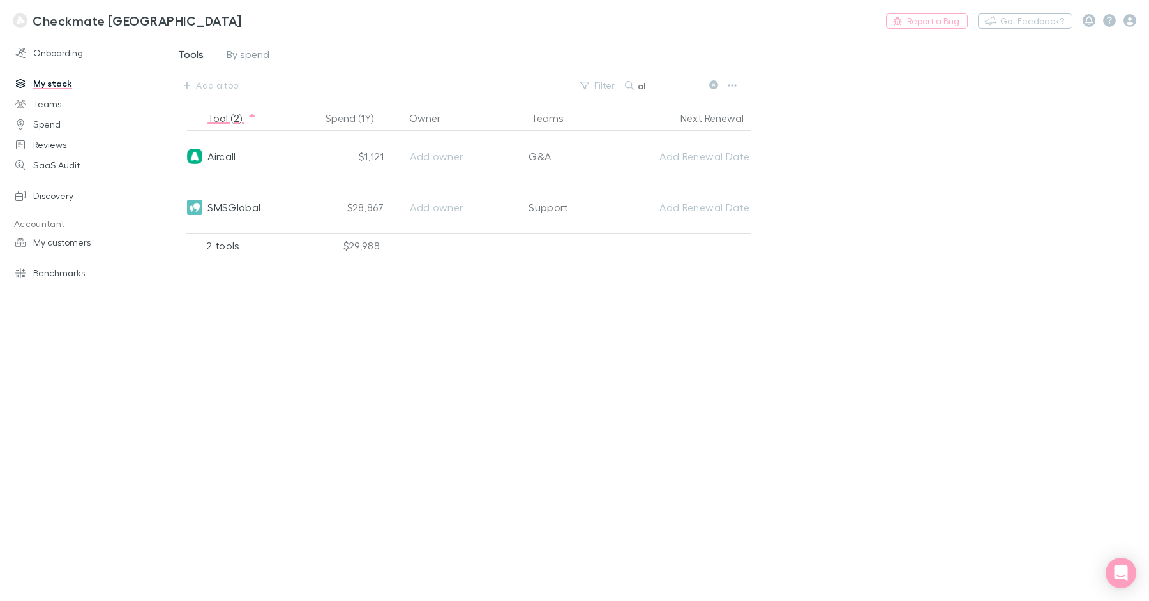
click at [658, 89] on input "al" at bounding box center [670, 86] width 64 height 18
type input "a"
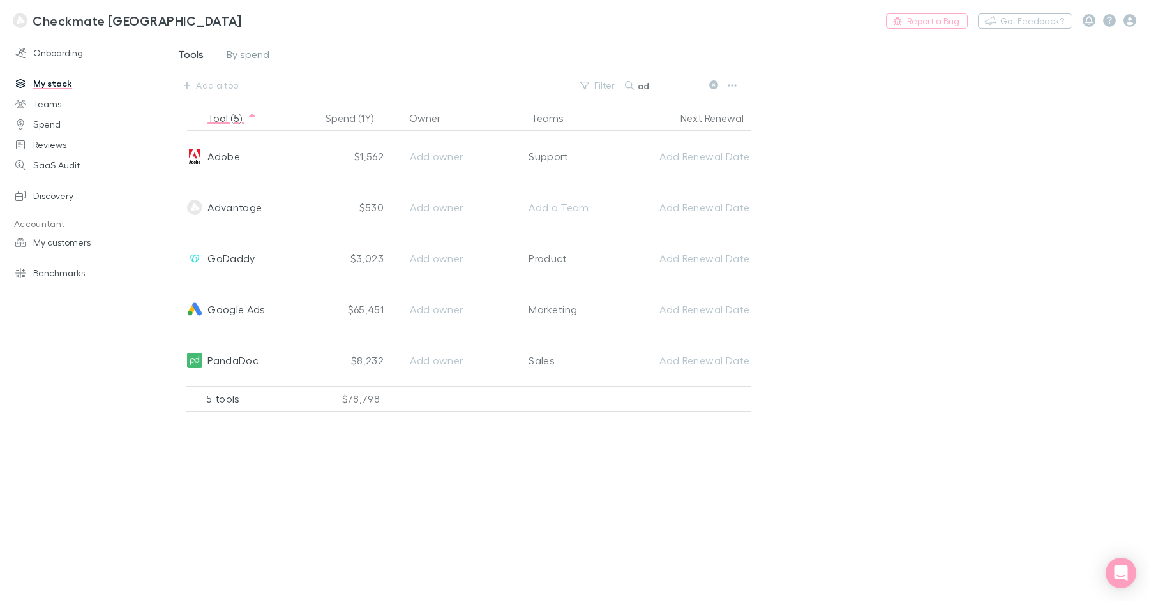
type input "a"
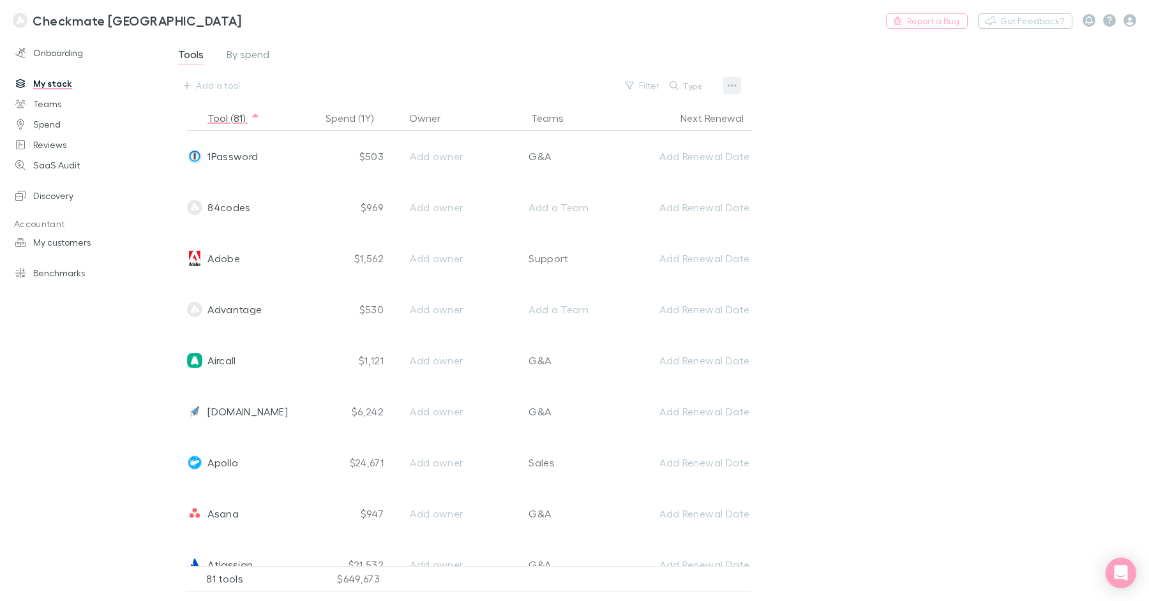
click at [734, 87] on icon "button" at bounding box center [732, 85] width 9 height 10
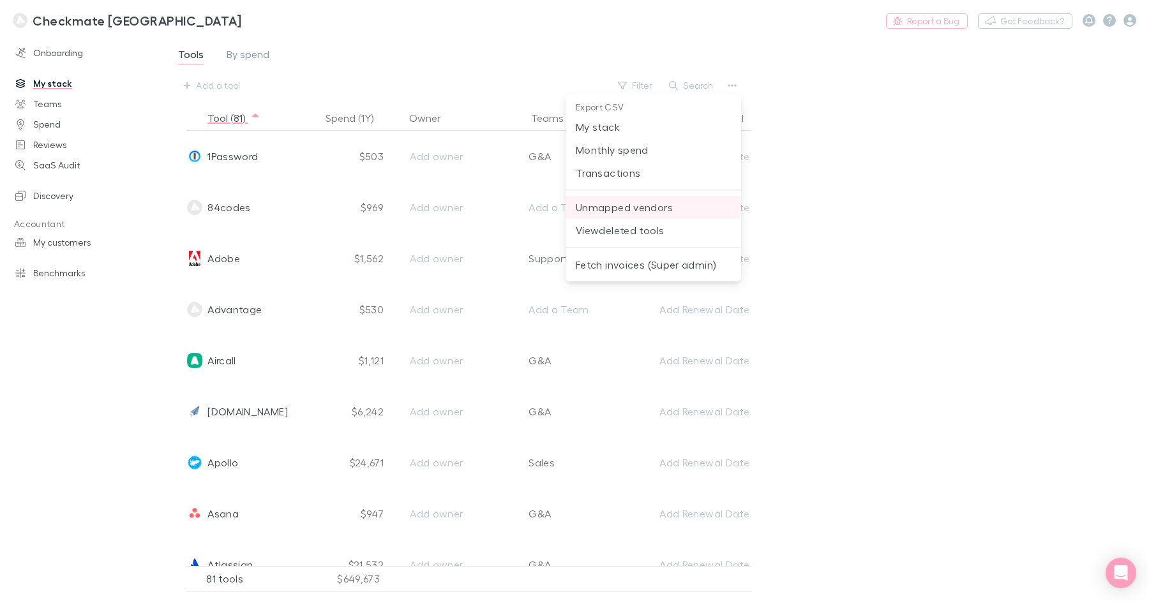
click at [663, 214] on span "Unmapped vendors" at bounding box center [653, 207] width 155 height 15
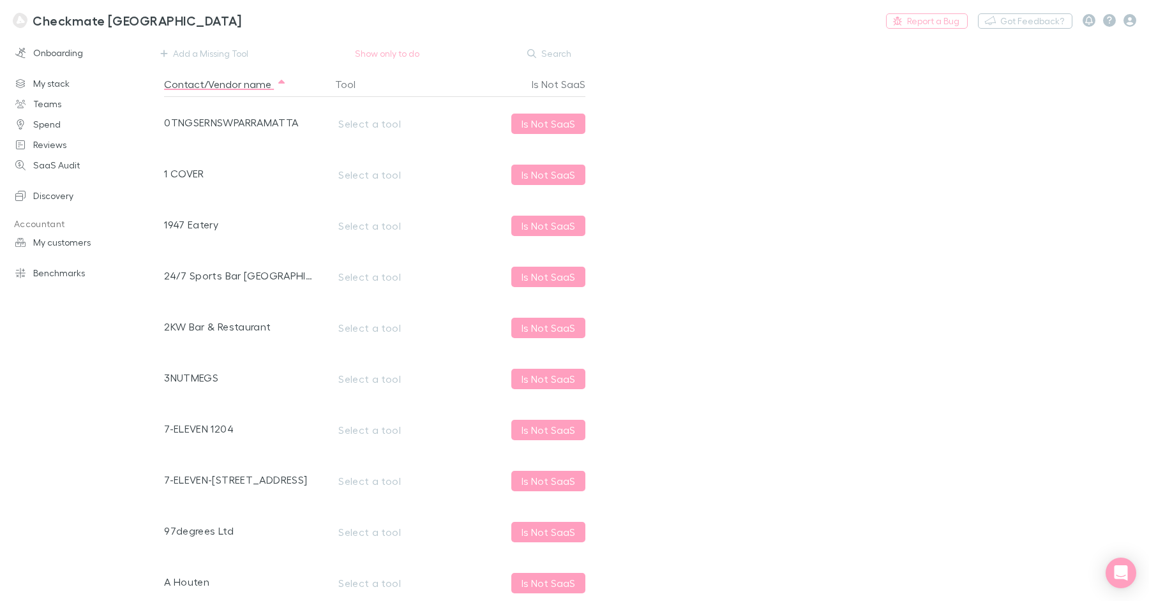
click at [534, 59] on button "Search" at bounding box center [550, 53] width 58 height 15
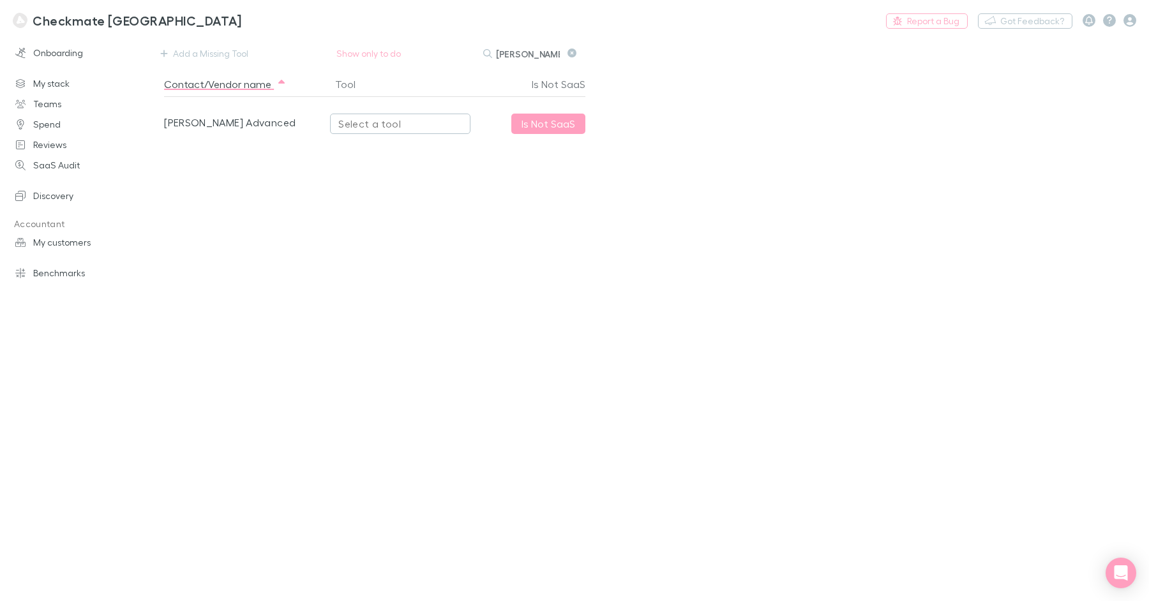
type input "[PERSON_NAME]"
click at [388, 125] on div "Select a tool" at bounding box center [400, 123] width 124 height 15
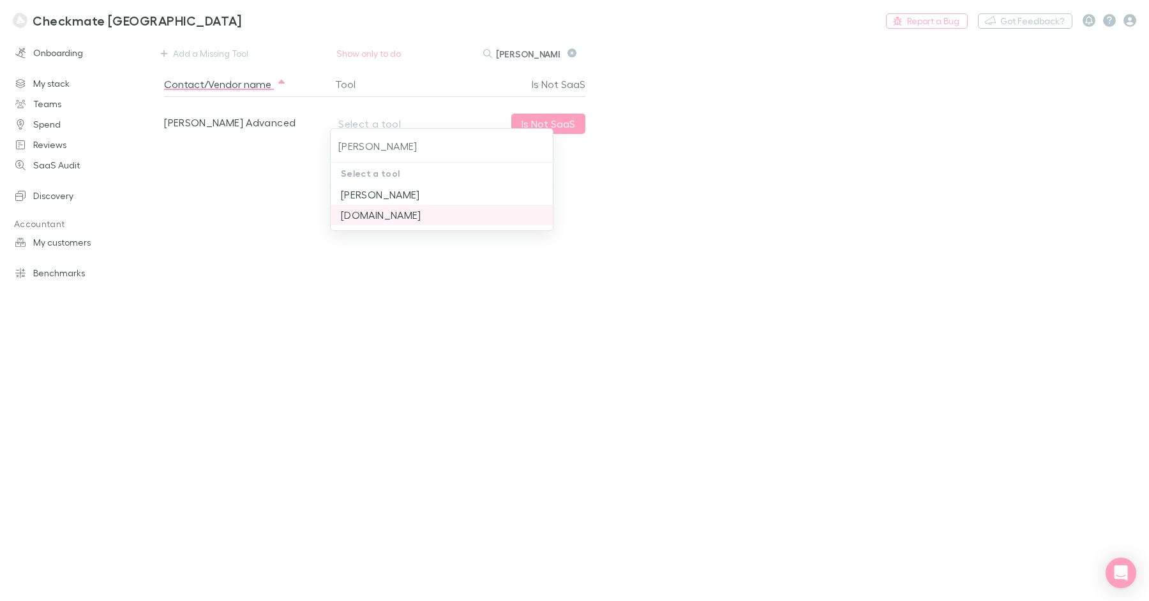
click at [423, 215] on li "[DOMAIN_NAME]" at bounding box center [442, 215] width 223 height 20
type input "[DOMAIN_NAME]"
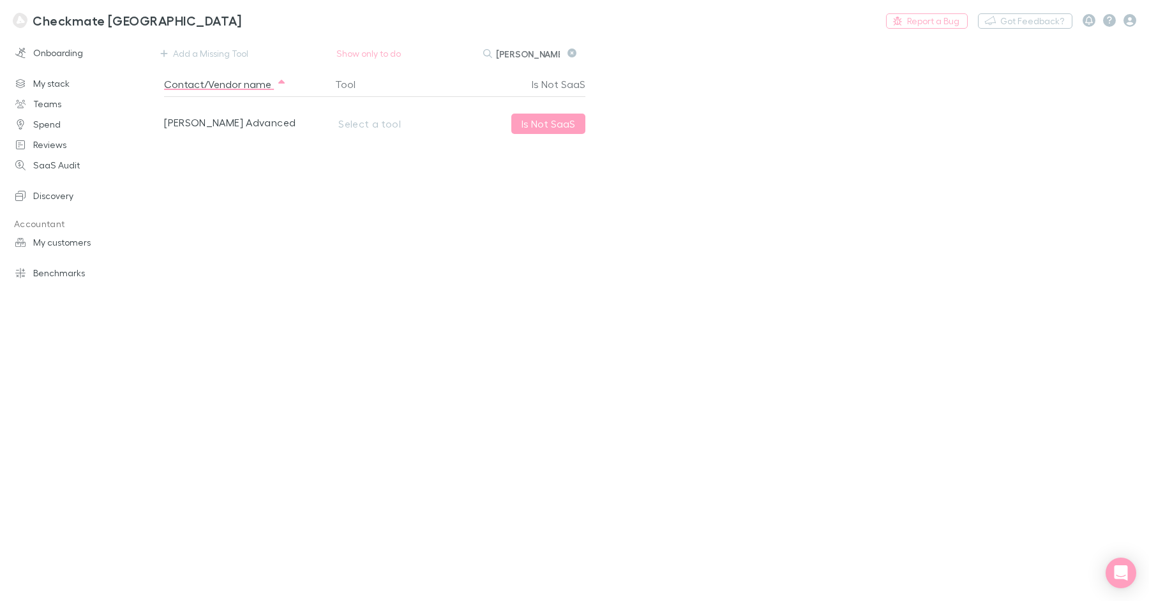
drag, startPoint x: 448, startPoint y: 251, endPoint x: 428, endPoint y: 236, distance: 24.1
click at [446, 251] on div "Contact/Vendor name Tool Is Not SaaS [PERSON_NAME] Advanced Select a tool Is No…" at bounding box center [381, 334] width 434 height 525
click at [524, 57] on input "[PERSON_NAME]" at bounding box center [528, 54] width 64 height 18
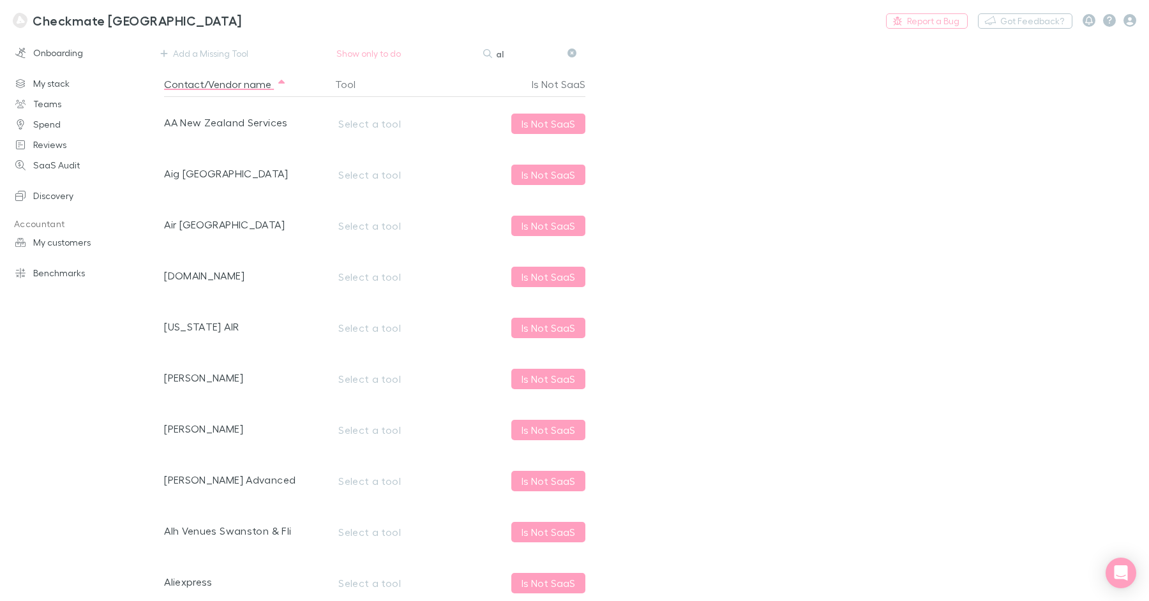
type input "[PERSON_NAME]"
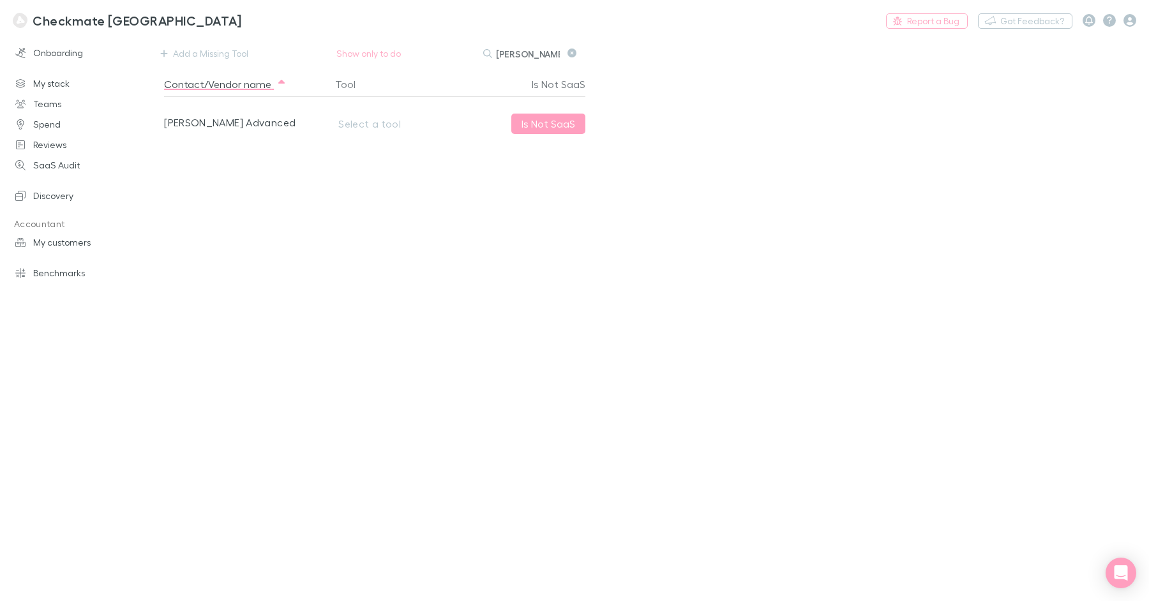
drag, startPoint x: 375, startPoint y: 146, endPoint x: 382, endPoint y: 120, distance: 27.1
click at [375, 146] on span "Select a tool" at bounding box center [400, 122] width 140 height 51
click at [382, 120] on div "Select a tool" at bounding box center [400, 123] width 124 height 15
type input "meet a"
drag, startPoint x: 229, startPoint y: 194, endPoint x: 255, endPoint y: 210, distance: 31.2
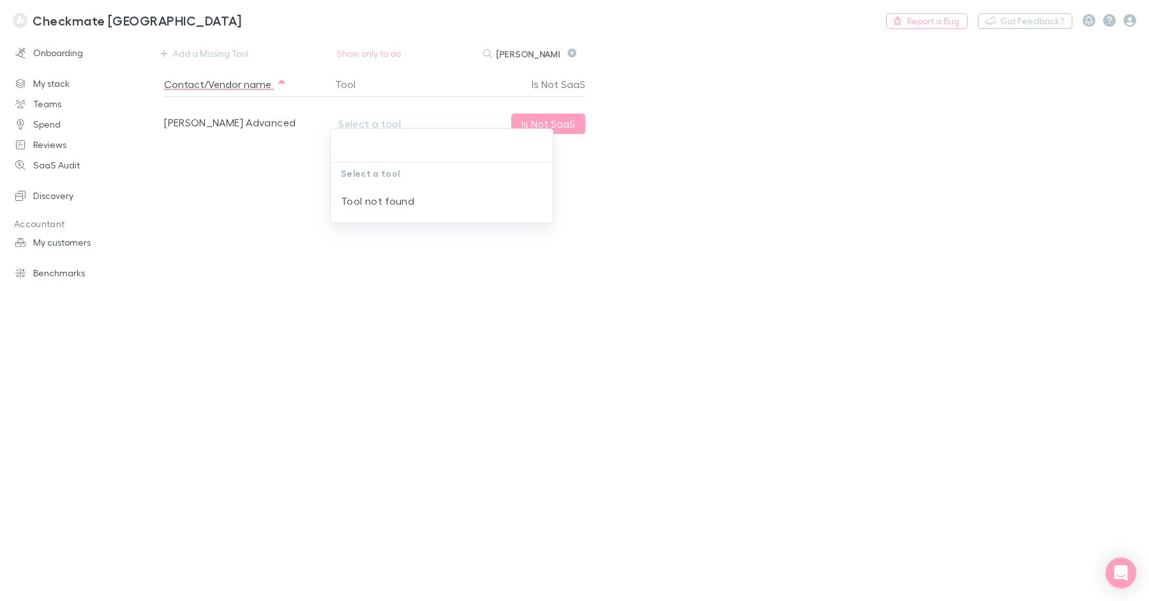
click at [229, 194] on div at bounding box center [574, 300] width 1149 height 601
click at [504, 50] on input "[PERSON_NAME]" at bounding box center [528, 54] width 64 height 18
type input "apl"
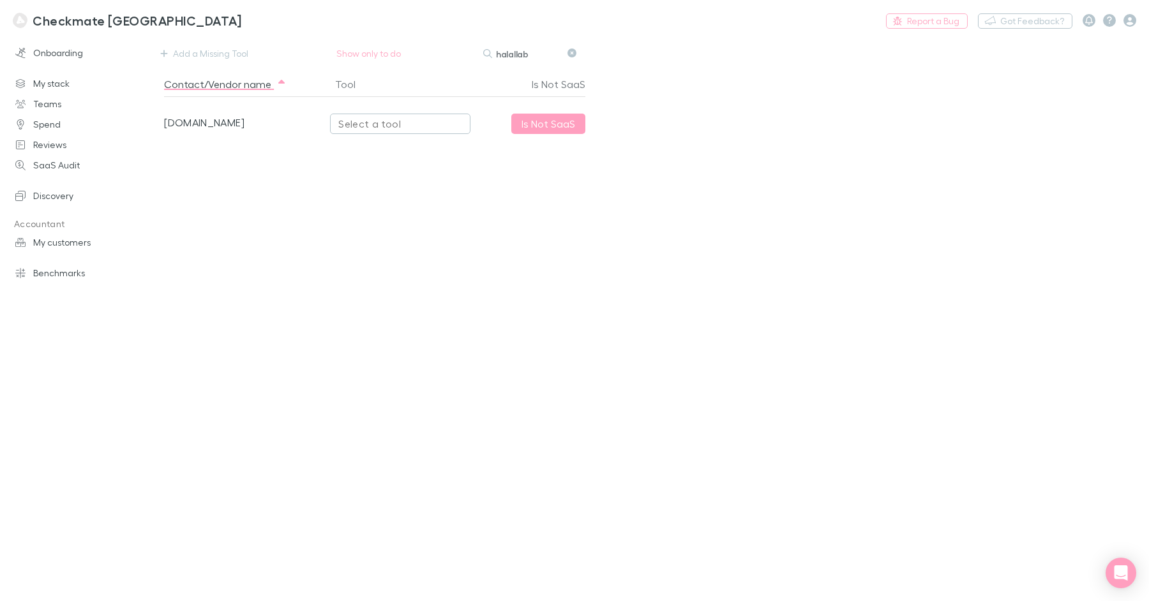
click at [385, 128] on div "Select a tool" at bounding box center [400, 123] width 124 height 15
type input "hal"
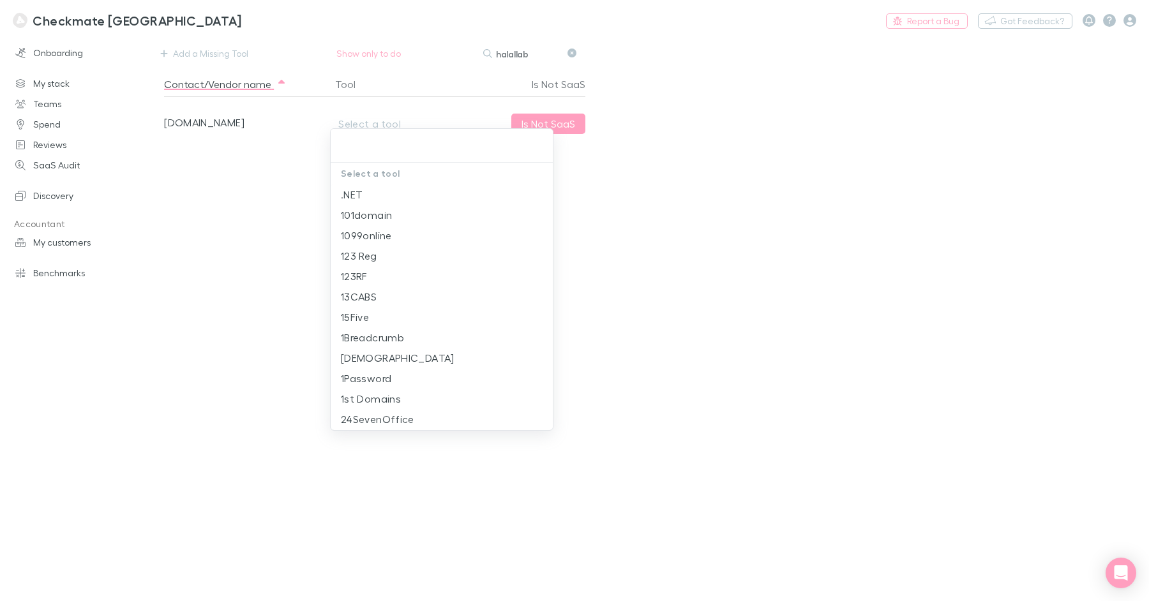
click at [527, 51] on div at bounding box center [574, 300] width 1149 height 601
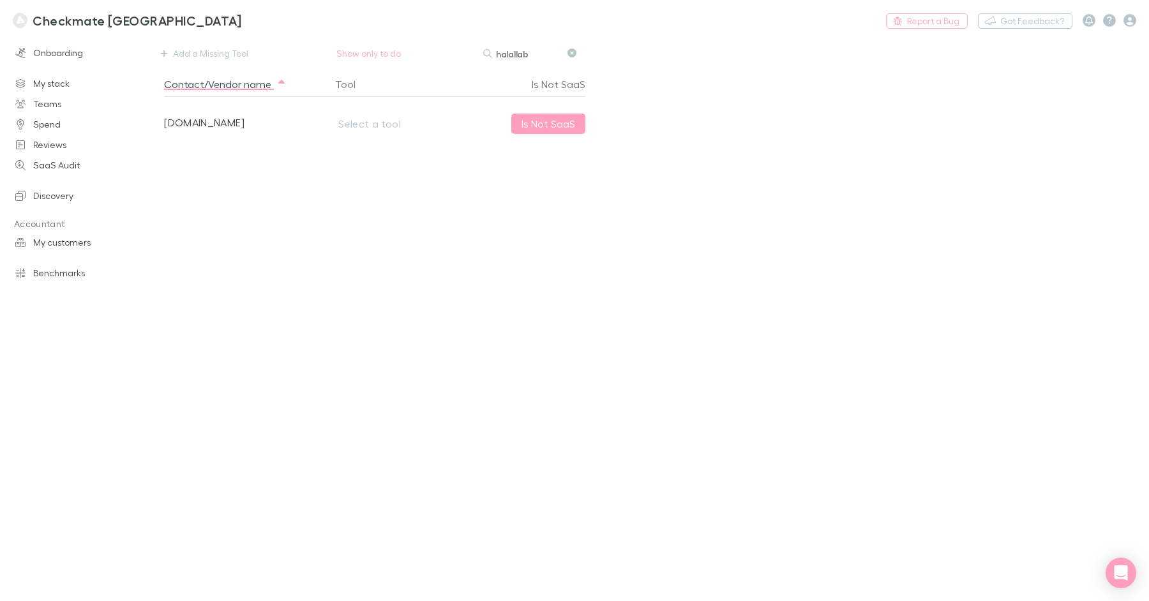
click at [527, 51] on div at bounding box center [574, 300] width 1149 height 601
click at [527, 51] on div "Select a tool .NET 101domain 1099online 123 Reg 123RF 13CABS 15Five 1Breadcrumb…" at bounding box center [574, 300] width 1149 height 601
click at [522, 50] on input "halallab" at bounding box center [528, 54] width 64 height 18
click at [521, 50] on input "halallab" at bounding box center [528, 54] width 64 height 18
type input "blaze"
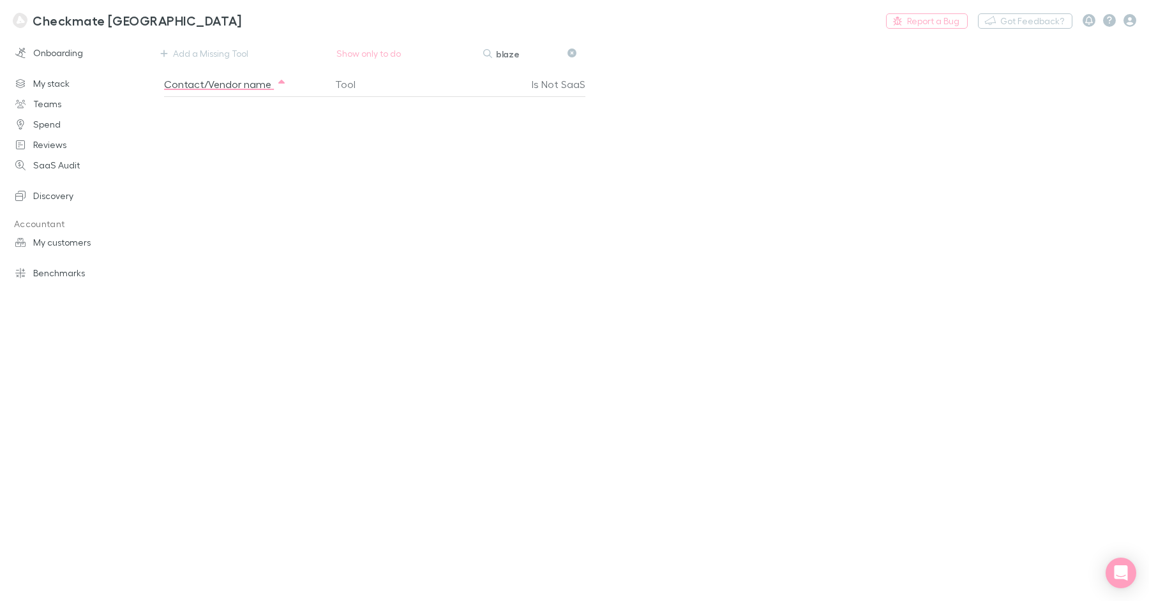
click at [522, 52] on input "blaze" at bounding box center [528, 54] width 64 height 18
type input "al"
click at [381, 123] on div "Select a tool" at bounding box center [400, 123] width 124 height 15
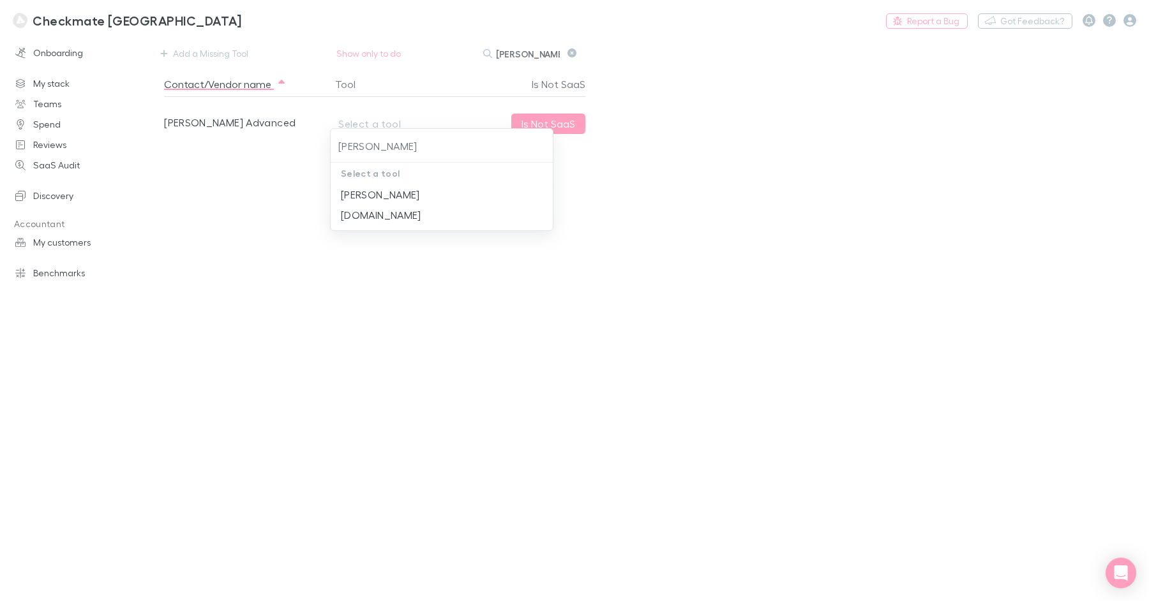
type input "[PERSON_NAME]"
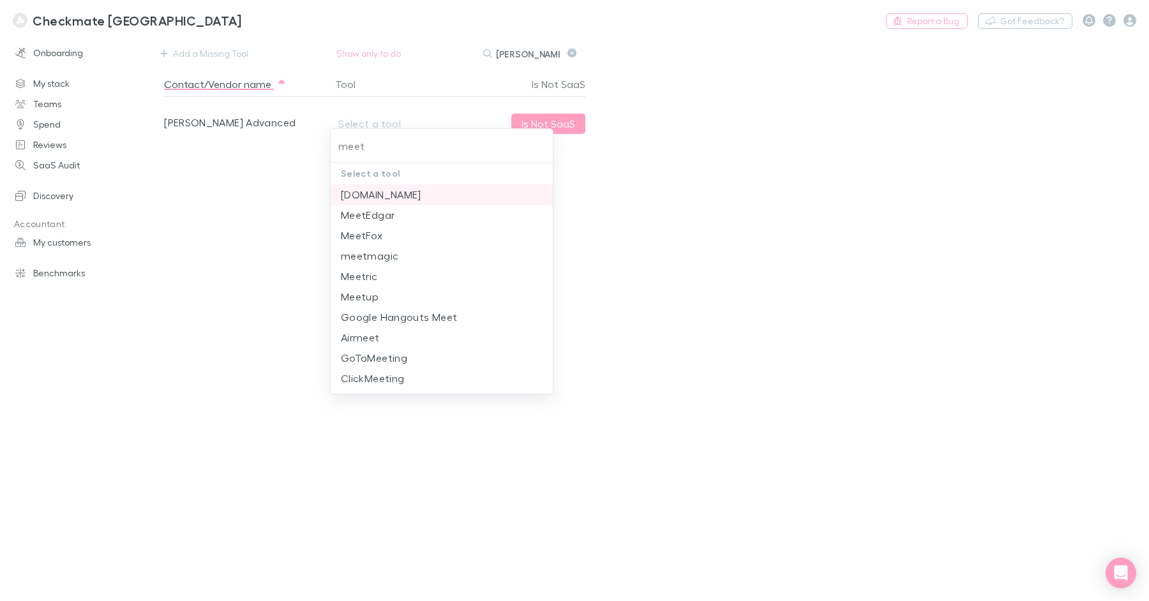
click at [414, 192] on li "[DOMAIN_NAME]" at bounding box center [442, 195] width 223 height 20
type input "[DOMAIN_NAME]"
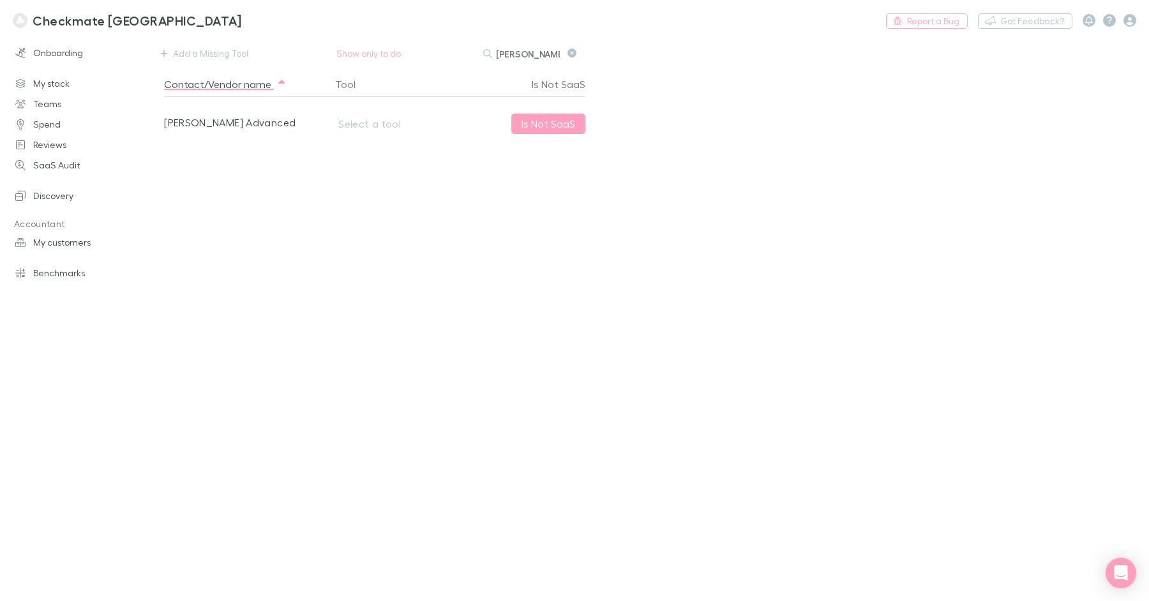
click at [583, 202] on div "Contact/Vendor name Tool Is Not SaaS [PERSON_NAME] Advanced Select a tool Is No…" at bounding box center [381, 334] width 434 height 525
click at [935, 86] on div "Nothing Add a Missing Tool Show only to do Search [PERSON_NAME] Contact/Vendor …" at bounding box center [656, 319] width 985 height 566
click at [1133, 22] on icon "button" at bounding box center [1130, 20] width 13 height 13
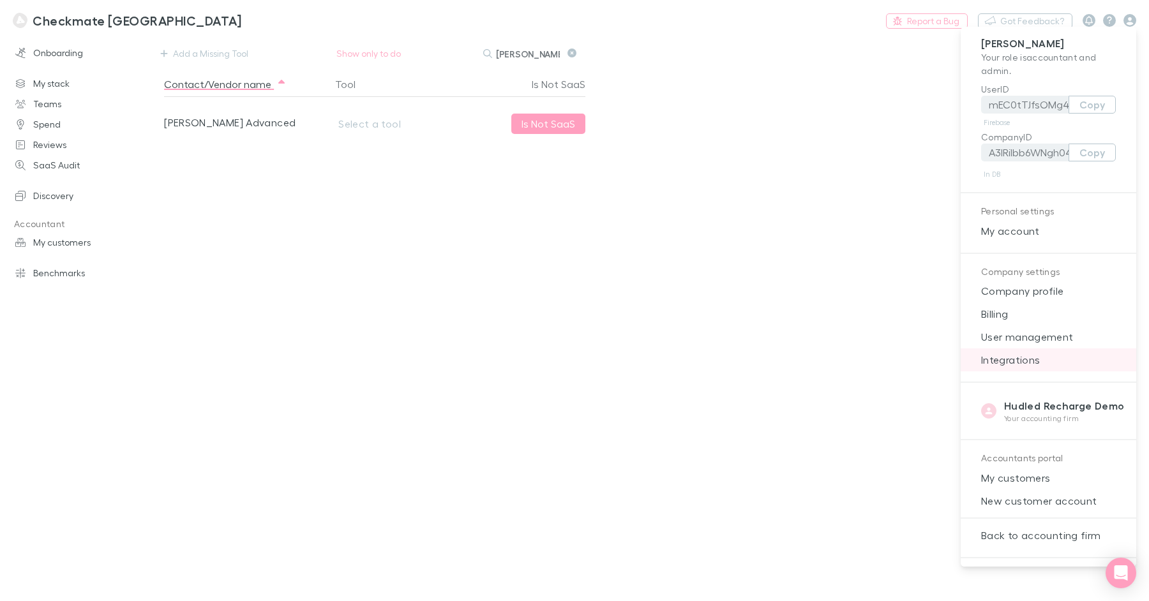
click at [1039, 357] on span "Integrations" at bounding box center [1048, 359] width 155 height 15
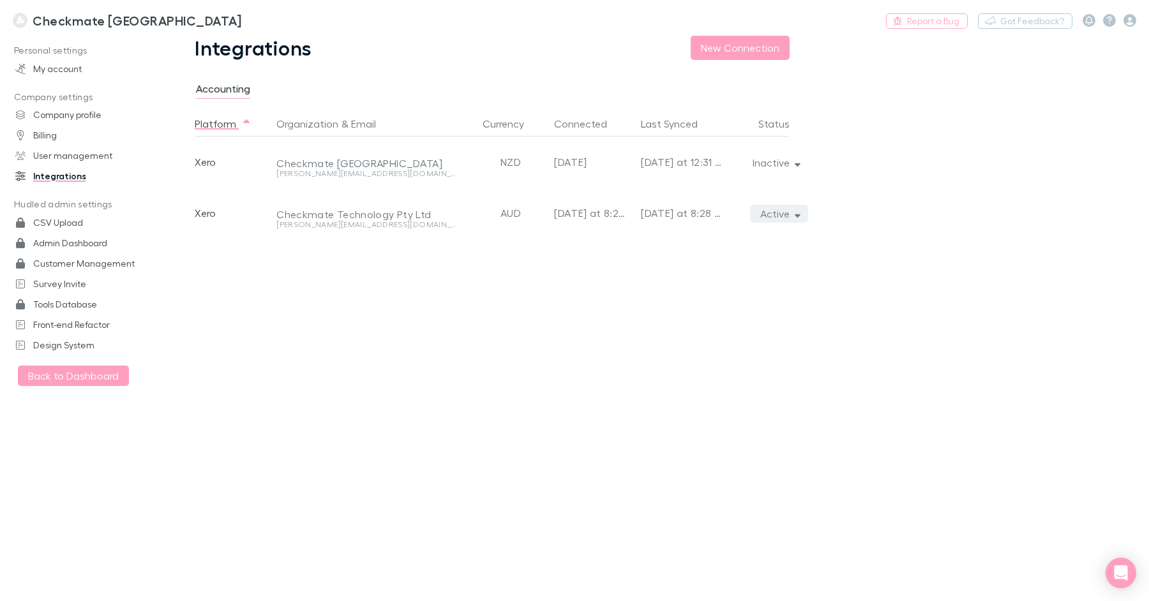
click at [795, 213] on icon "button" at bounding box center [798, 213] width 6 height 9
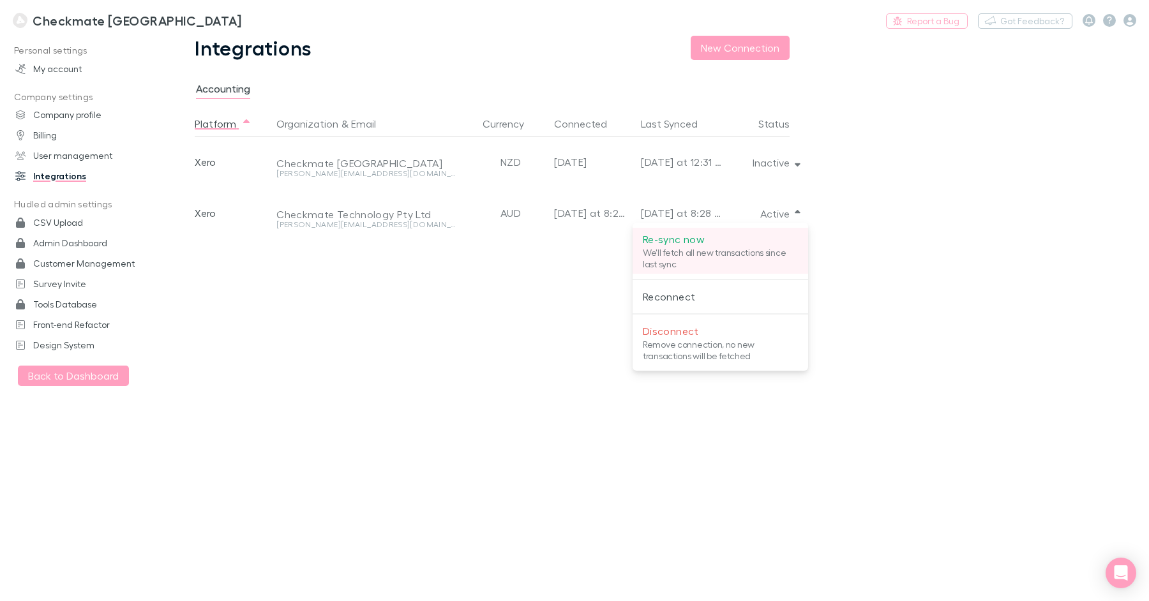
click at [740, 239] on p "Re-sync now" at bounding box center [720, 239] width 155 height 15
click at [100, 19] on div at bounding box center [574, 300] width 1149 height 601
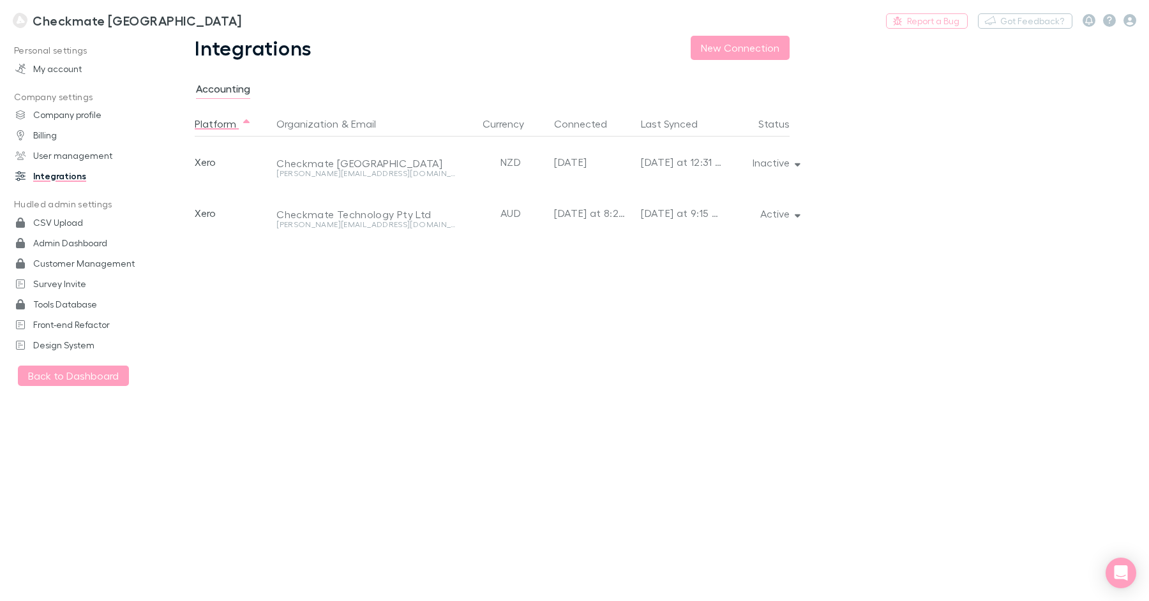
click at [98, 20] on div "Re-sync now We'll fetch all new transactions since last sync Reconnect Disconne…" at bounding box center [574, 300] width 1149 height 601
click at [86, 19] on h3 "Checkmate [GEOGRAPHIC_DATA]" at bounding box center [137, 20] width 209 height 15
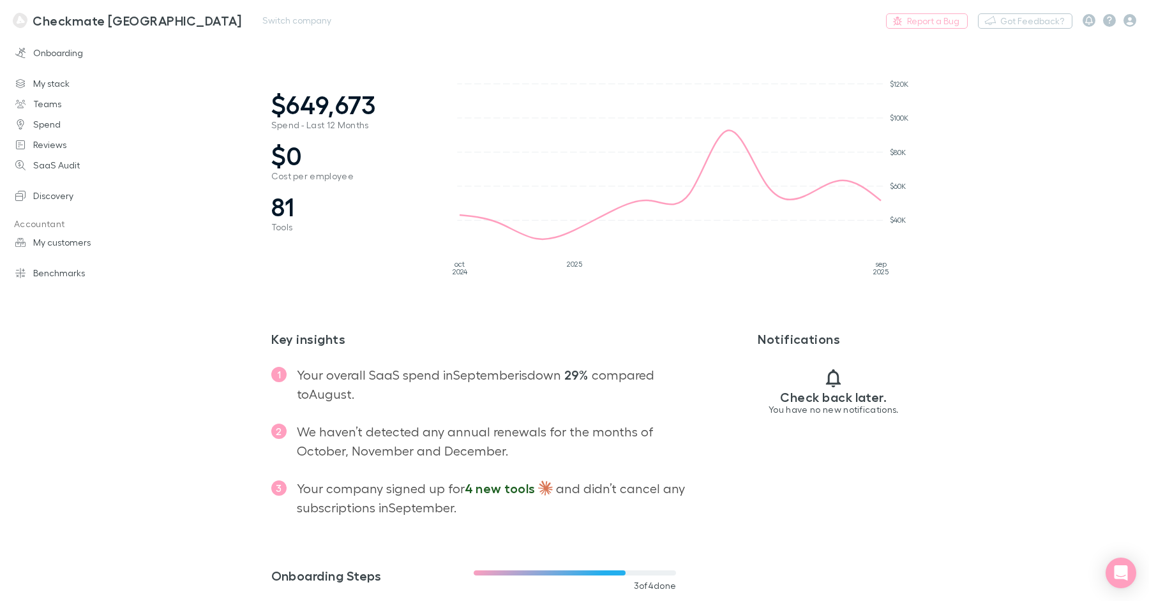
click at [86, 22] on h3 "Checkmate [GEOGRAPHIC_DATA]" at bounding box center [137, 20] width 209 height 15
click at [61, 80] on link "My stack" at bounding box center [82, 83] width 159 height 20
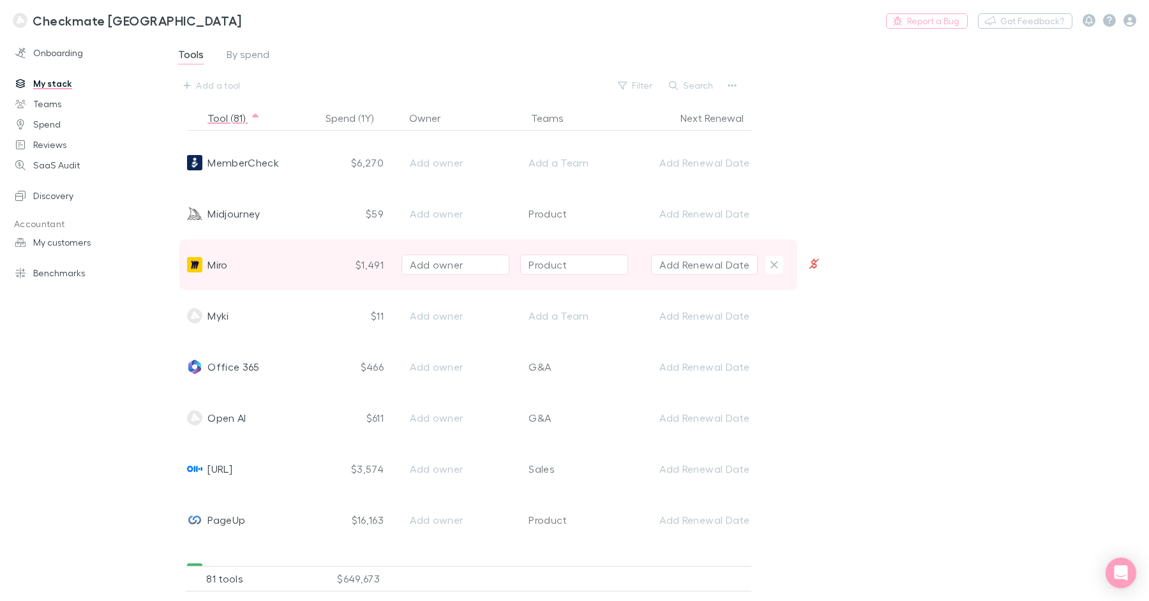
scroll to position [2570, 0]
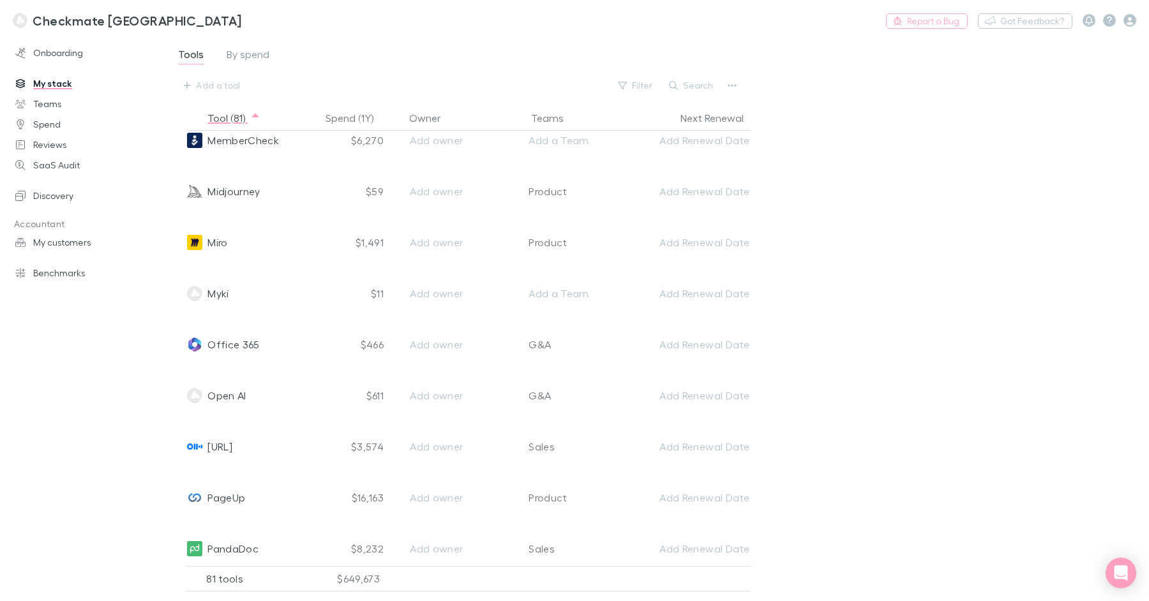
click at [700, 86] on button "Search" at bounding box center [692, 85] width 58 height 15
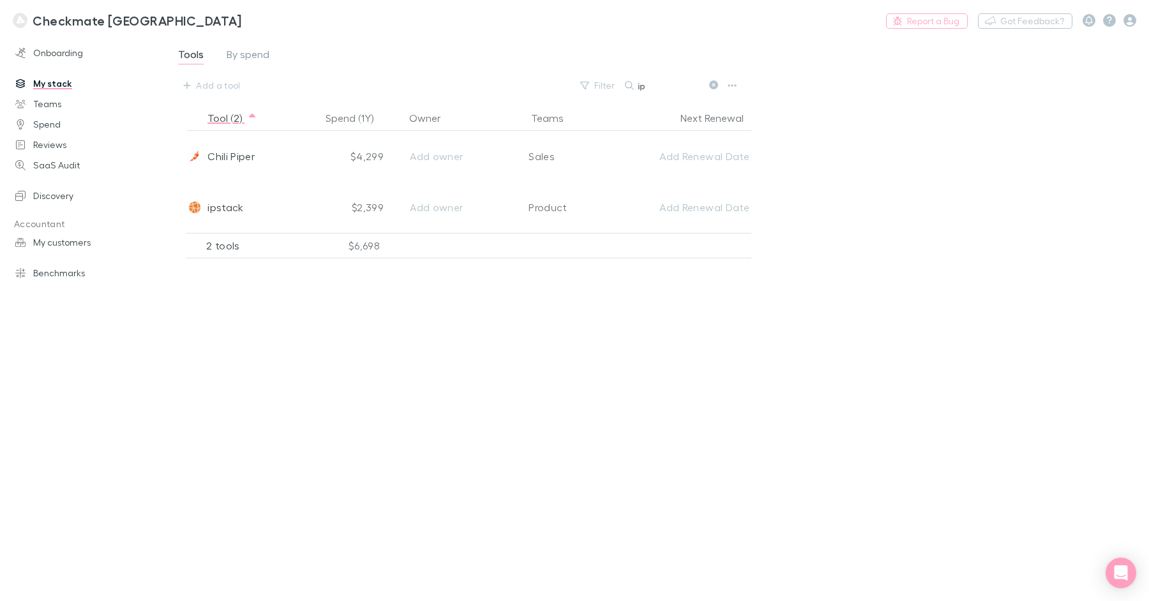
type input "i"
